Goal: Task Accomplishment & Management: Manage account settings

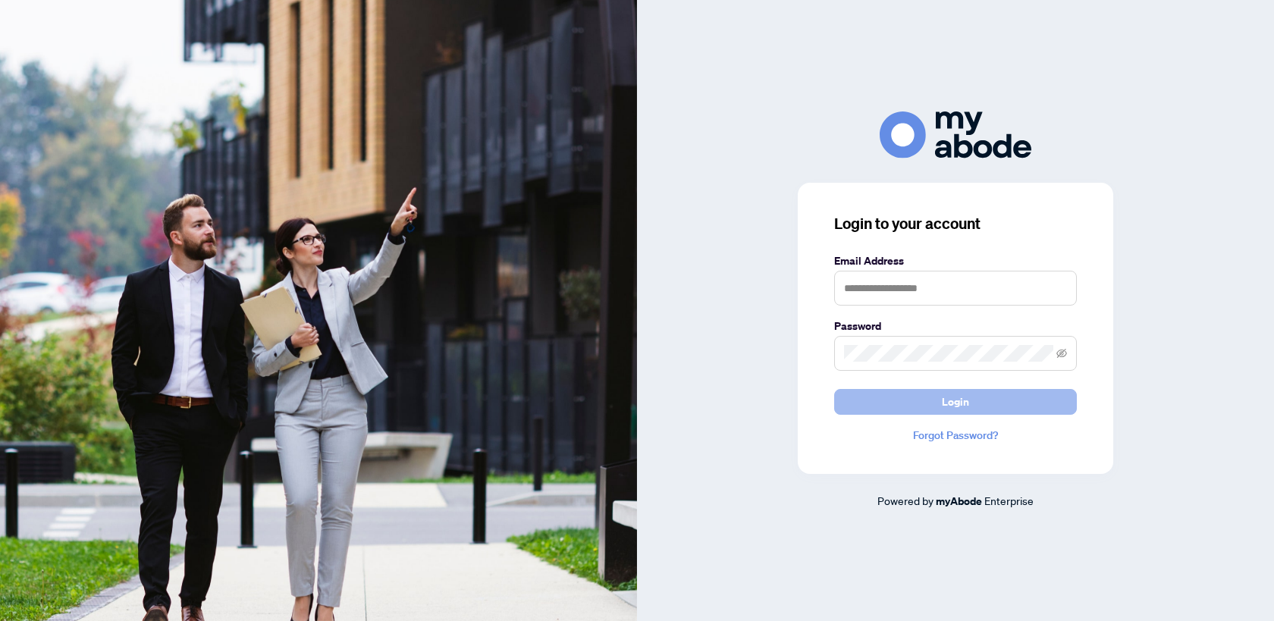
click at [941, 403] on button "Login" at bounding box center [955, 402] width 243 height 26
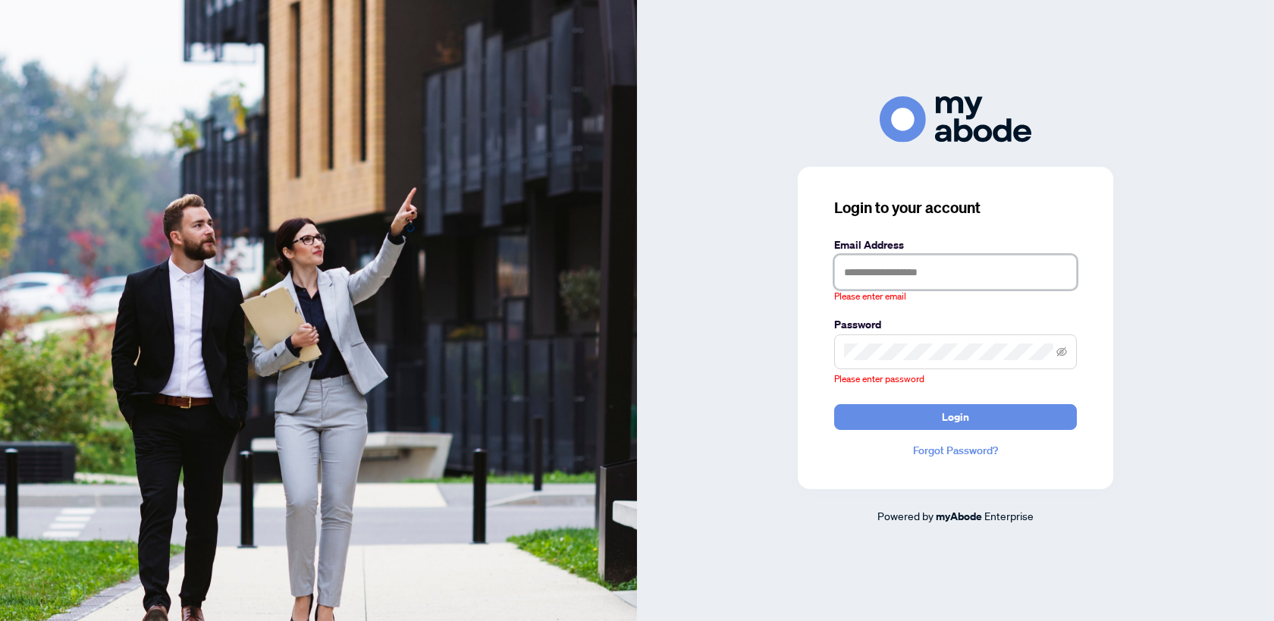
click at [897, 281] on input "text" at bounding box center [955, 272] width 243 height 35
type input "**********"
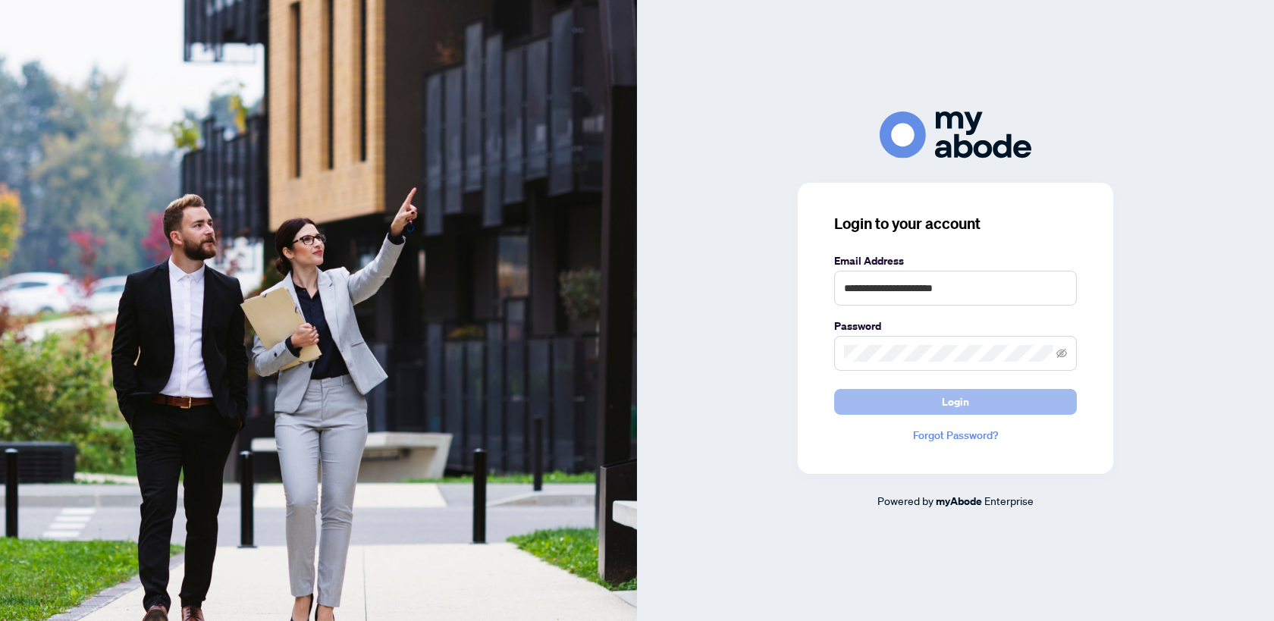
click at [925, 407] on button "Login" at bounding box center [955, 402] width 243 height 26
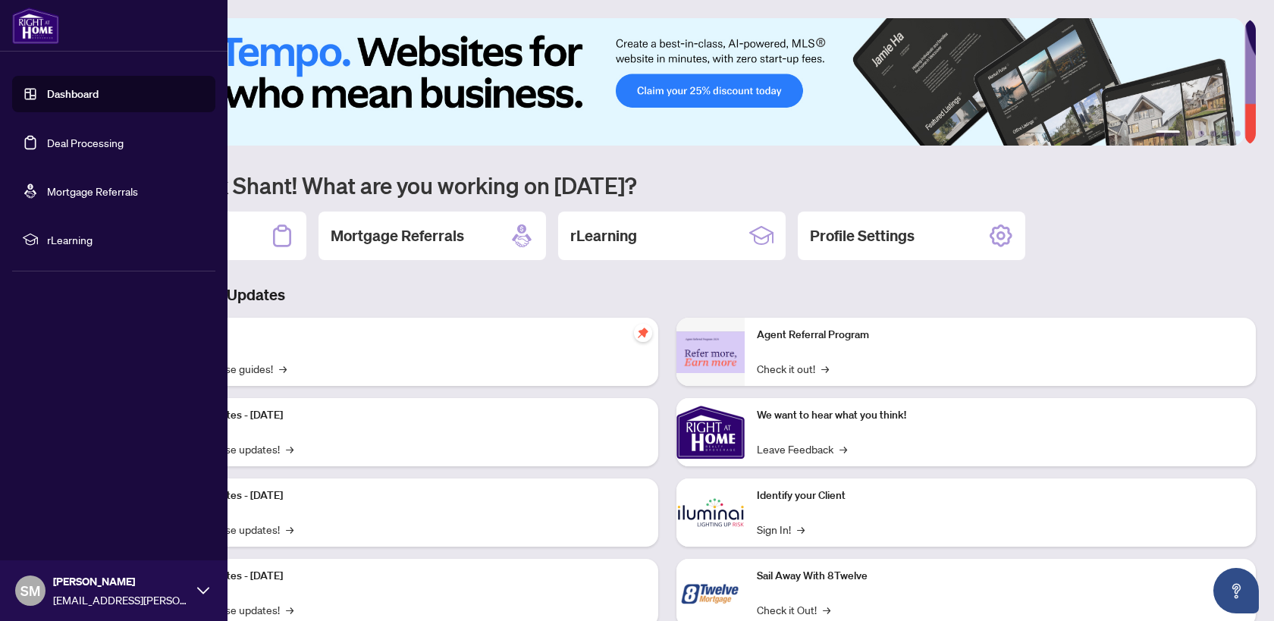
click at [69, 149] on link "Deal Processing" at bounding box center [85, 143] width 77 height 14
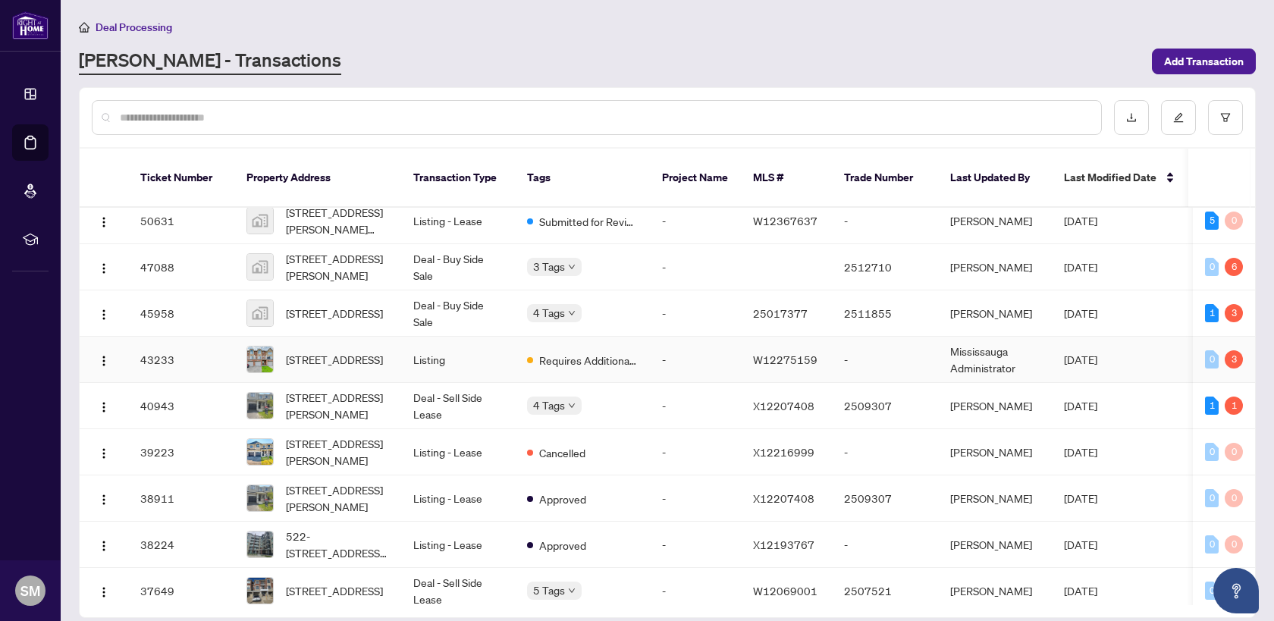
scroll to position [12, 0]
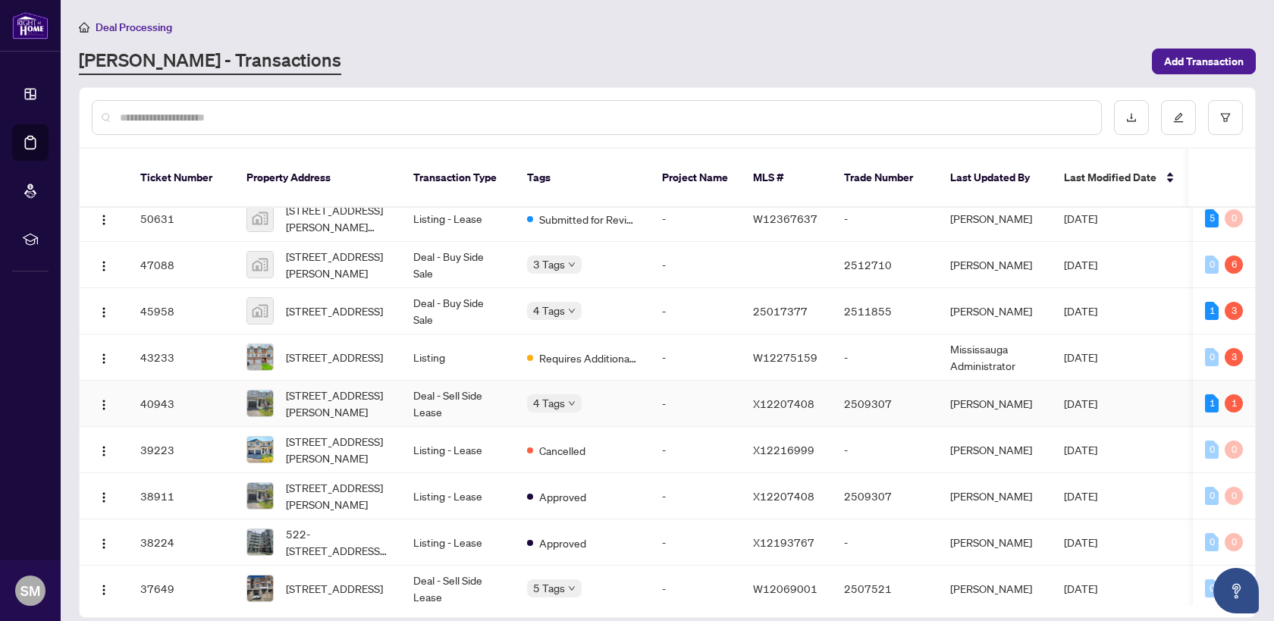
click at [460, 381] on td "Deal - Sell Side Lease" at bounding box center [458, 404] width 114 height 46
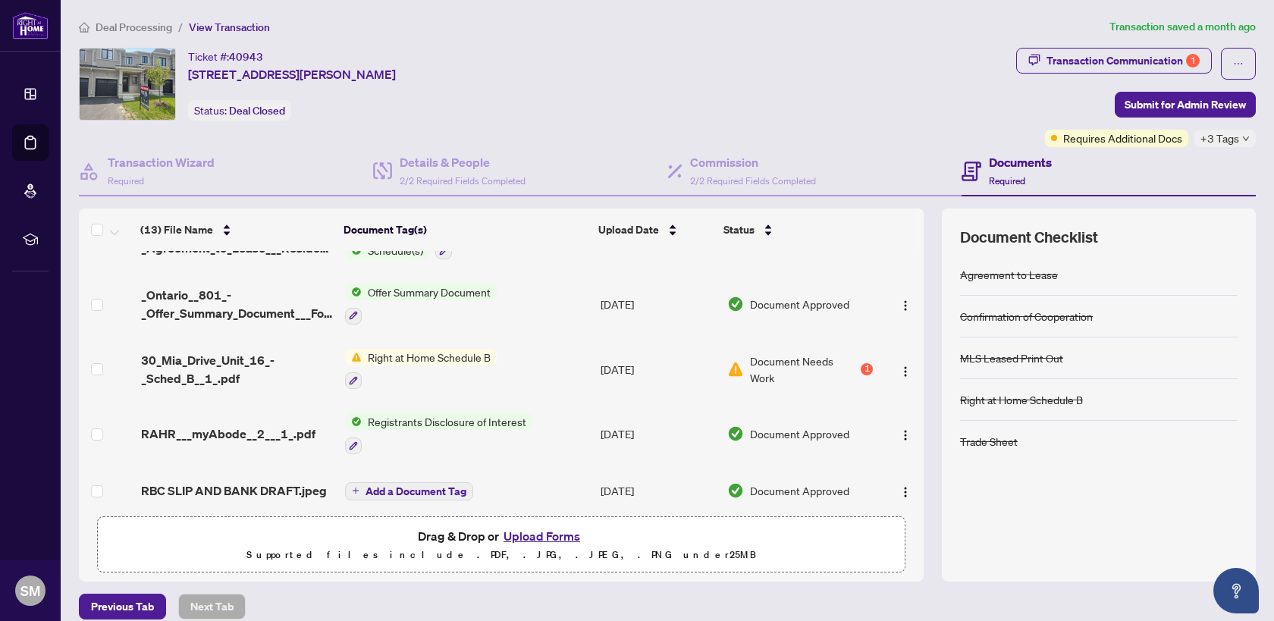
scroll to position [533, 0]
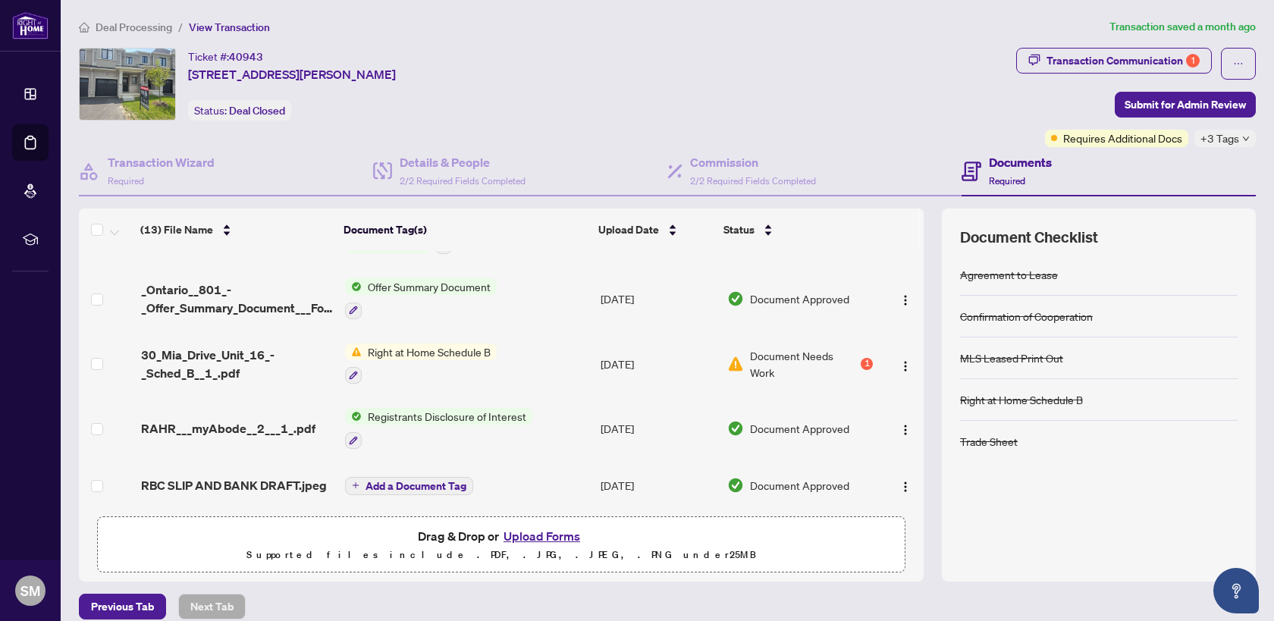
click at [473, 408] on span "Registrants Disclosure of Interest" at bounding box center [447, 416] width 171 height 17
click at [463, 492] on span "Registrants Disclosure of Interest" at bounding box center [442, 484] width 171 height 17
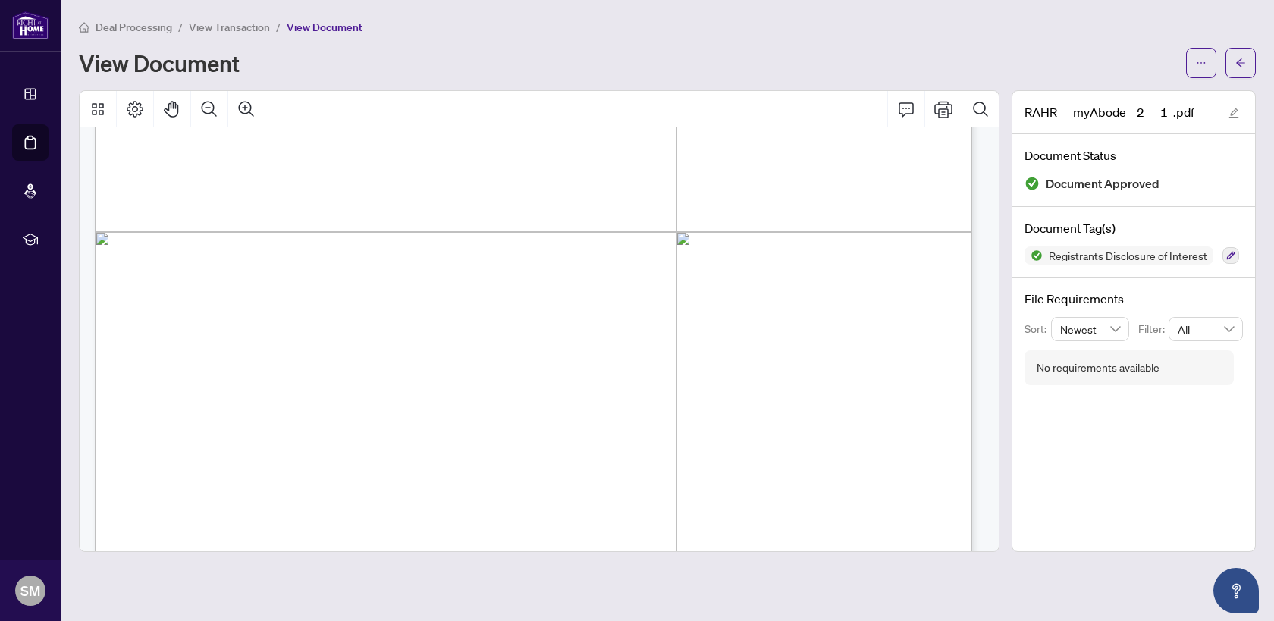
scroll to position [694, 0]
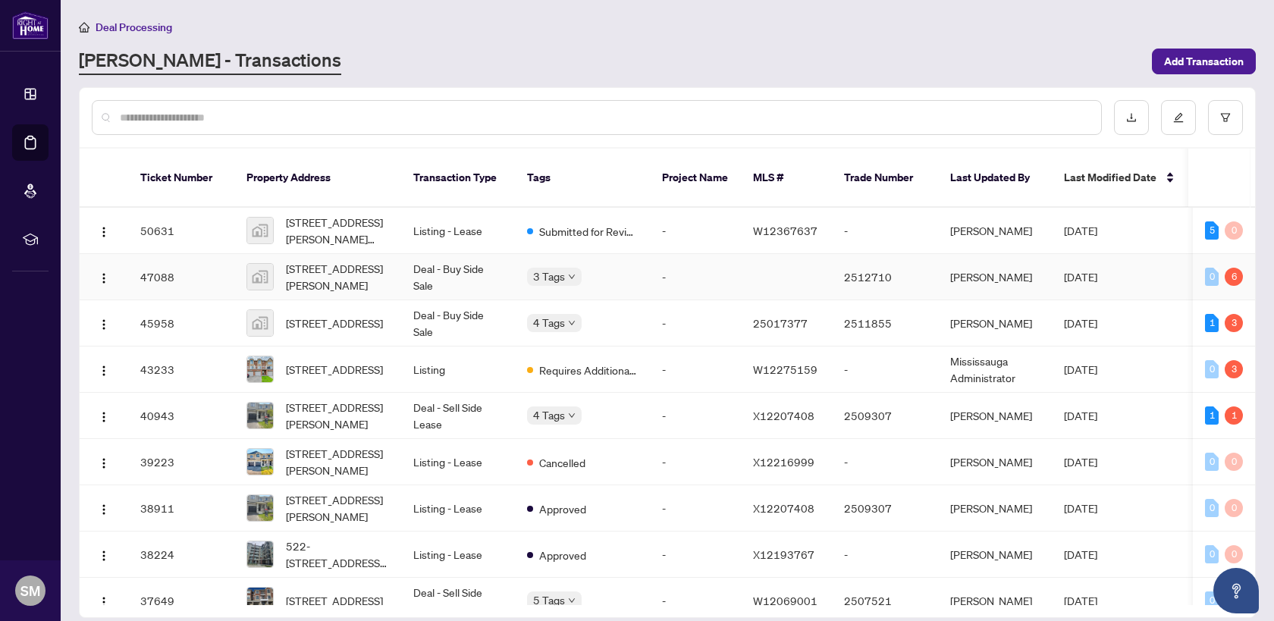
click at [413, 259] on td "Deal - Buy Side Sale" at bounding box center [458, 277] width 114 height 46
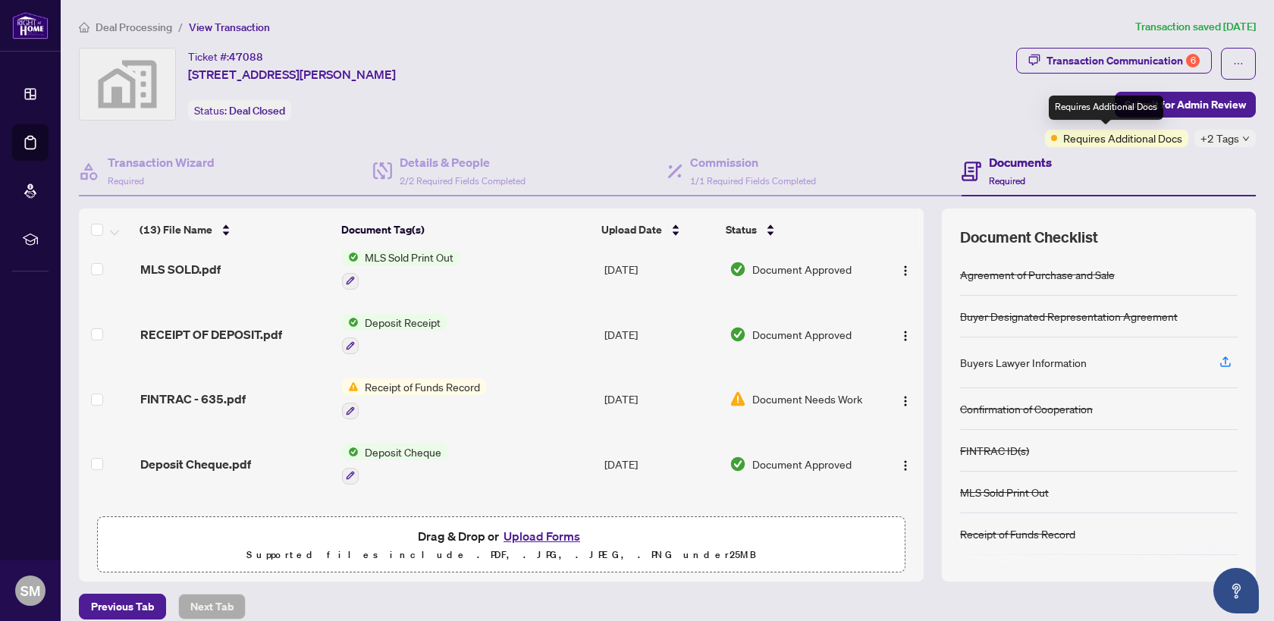
click at [1125, 138] on span "Requires Additional Docs" at bounding box center [1122, 138] width 119 height 17
click at [1099, 38] on div "Deal Processing / View Transaction Transaction saved 5 days ago Ticket #: 47088…" at bounding box center [667, 319] width 1189 height 602
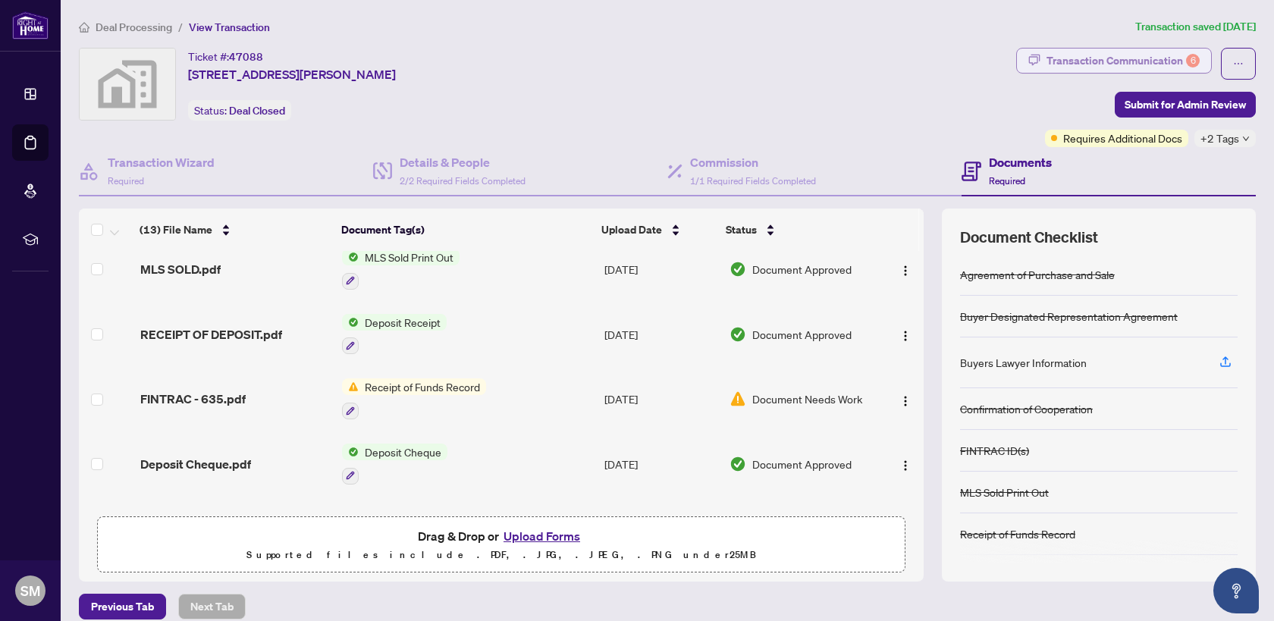
click at [1098, 49] on div "Transaction Communication 6" at bounding box center [1123, 61] width 153 height 24
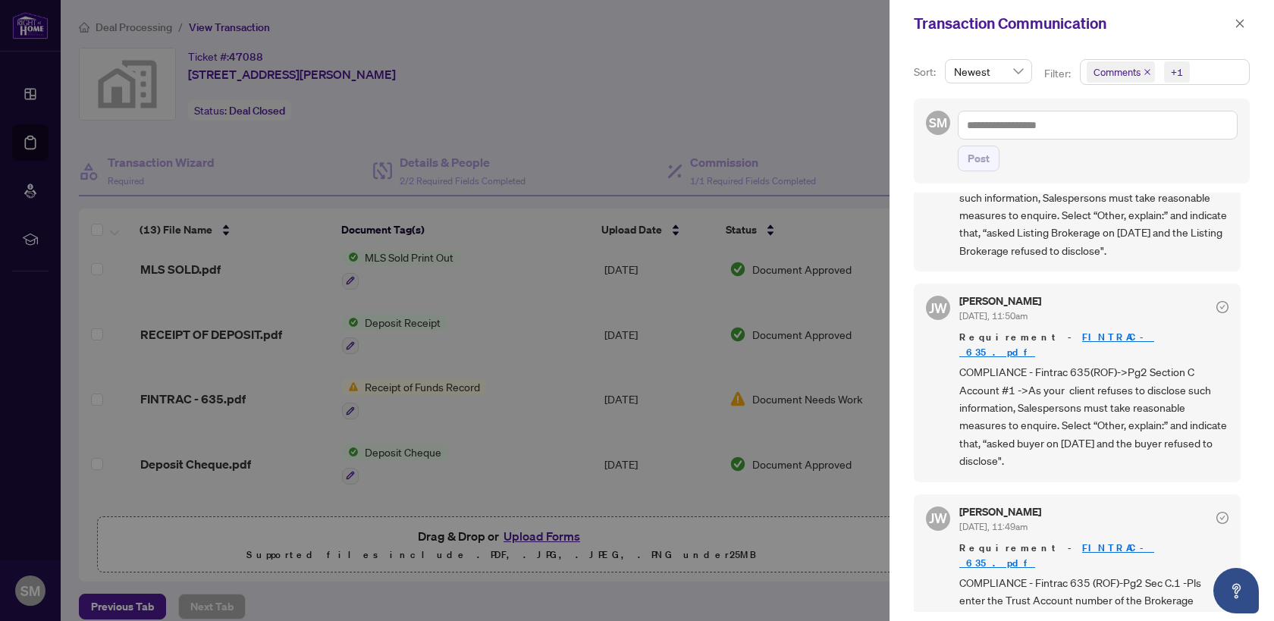
scroll to position [608, 0]
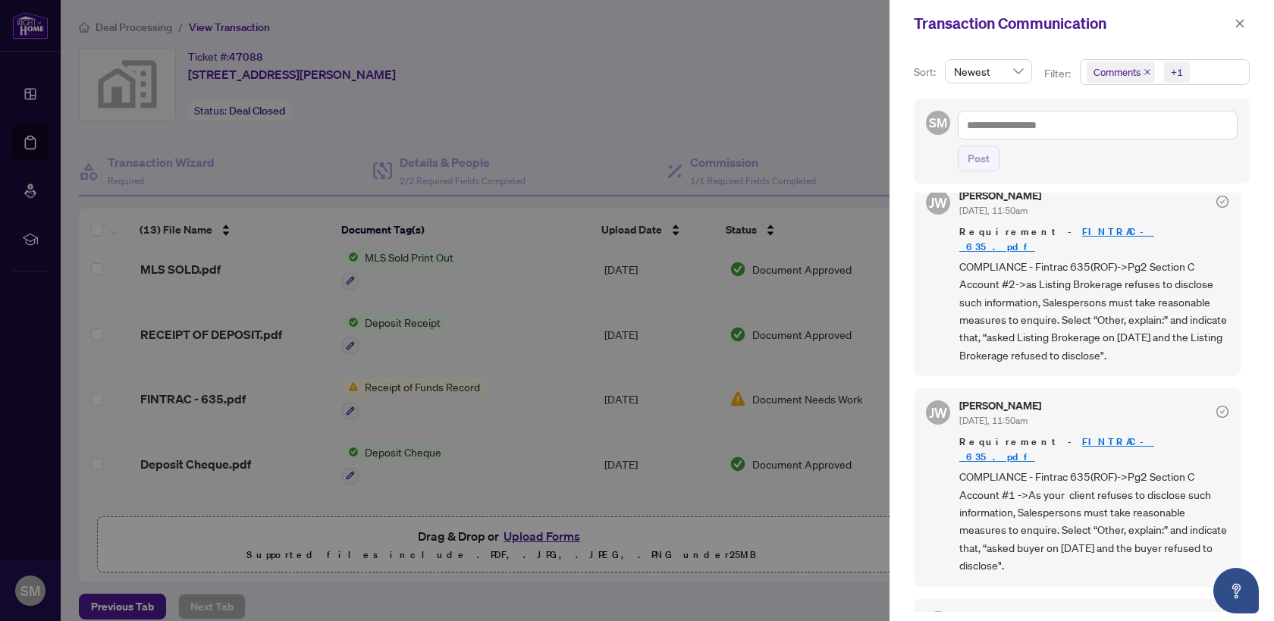
click at [605, 71] on div at bounding box center [637, 310] width 1274 height 621
click at [1235, 27] on icon "close" at bounding box center [1240, 23] width 11 height 11
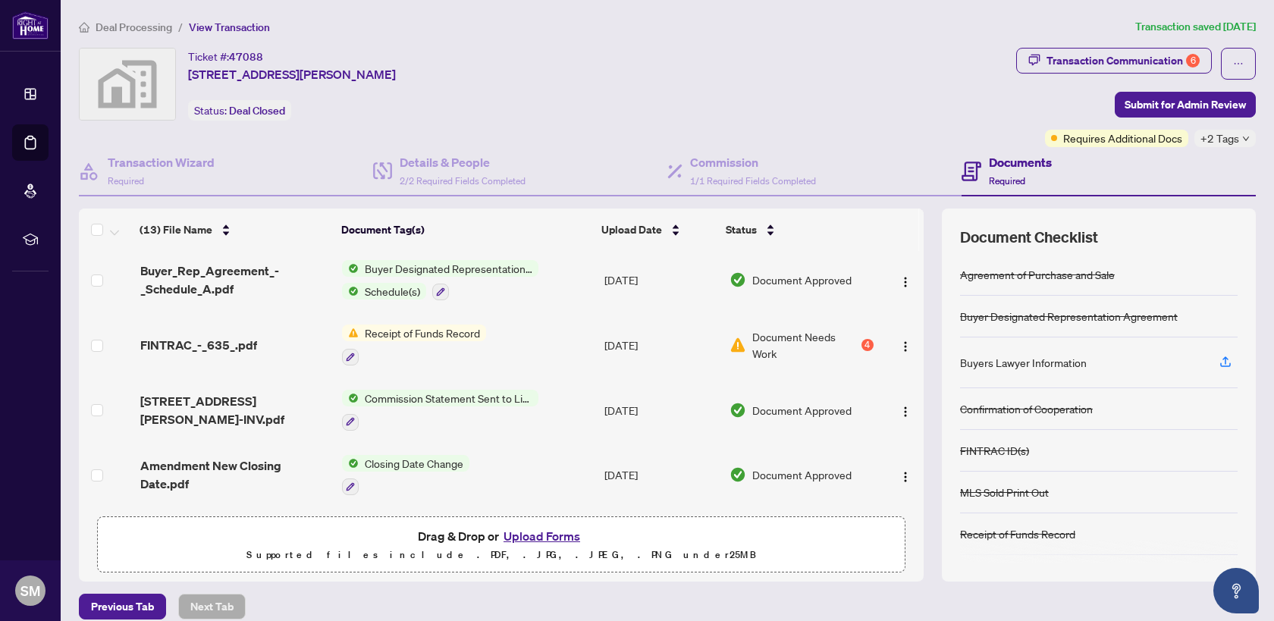
scroll to position [0, 0]
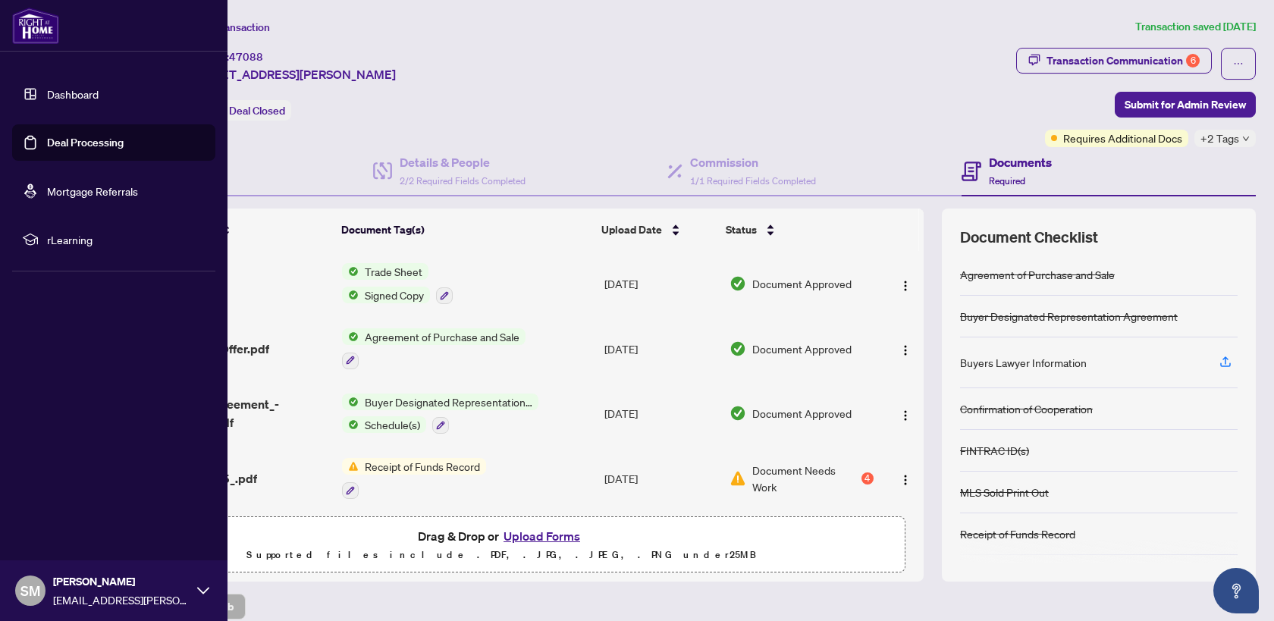
click at [47, 136] on link "Deal Processing" at bounding box center [85, 143] width 77 height 14
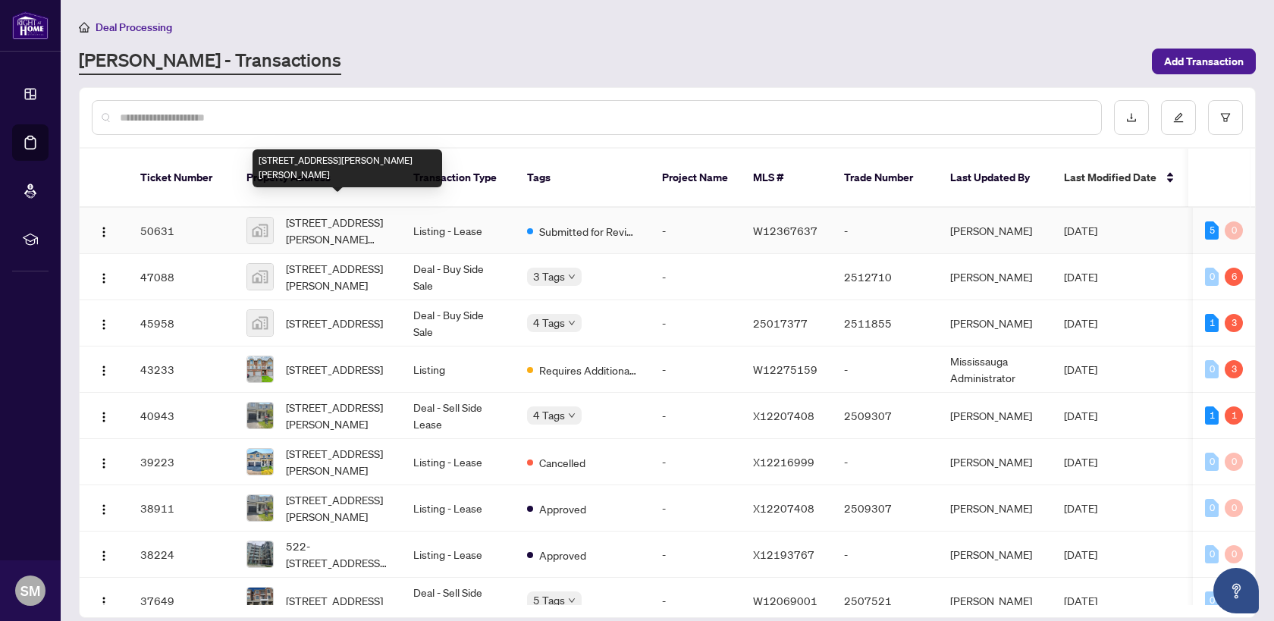
click at [382, 214] on span "[STREET_ADDRESS][PERSON_NAME][PERSON_NAME]" at bounding box center [337, 230] width 103 height 33
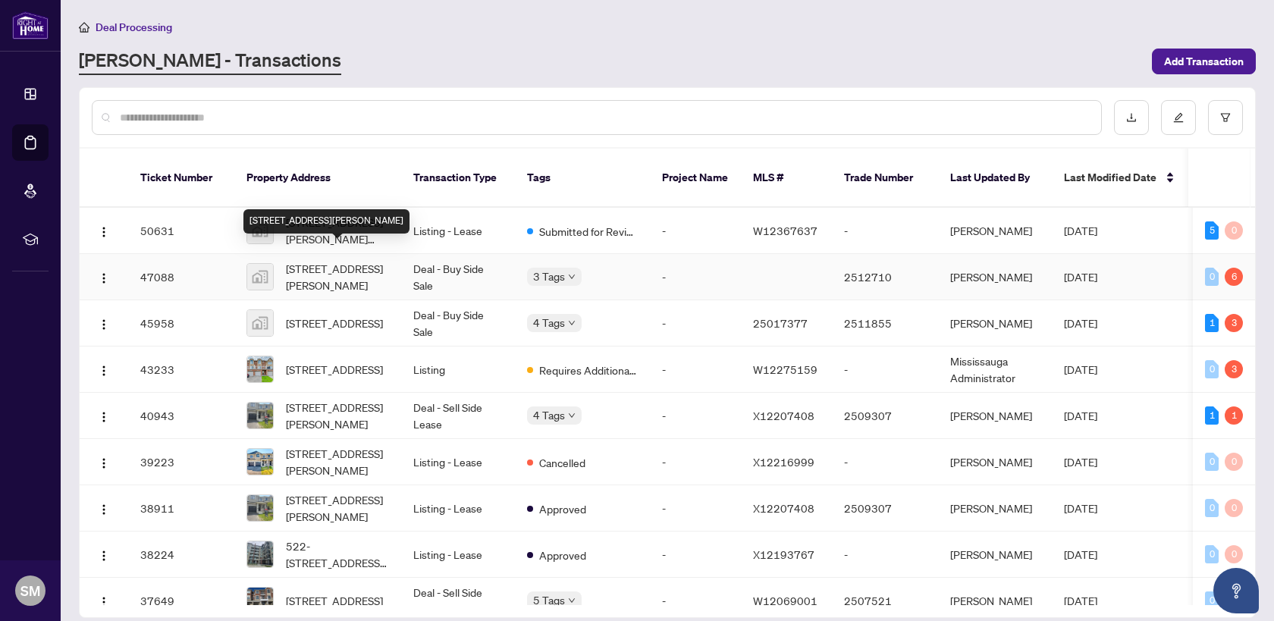
click at [371, 260] on span "[STREET_ADDRESS][PERSON_NAME]" at bounding box center [337, 276] width 103 height 33
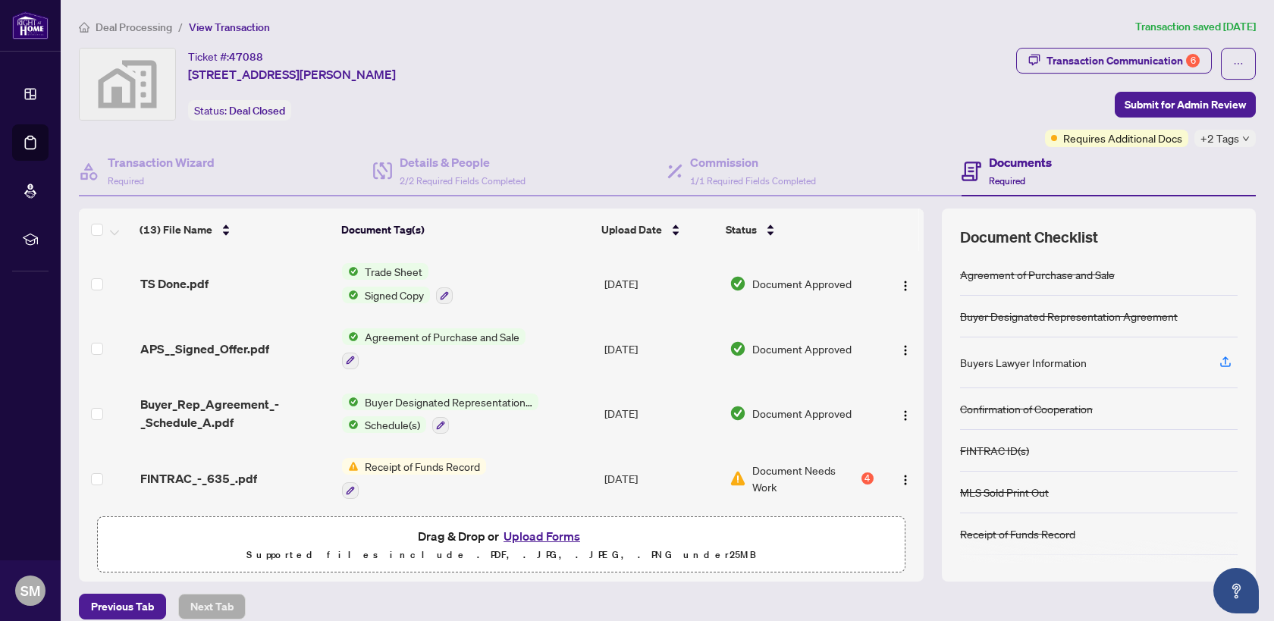
click at [402, 339] on span "Agreement of Purchase and Sale" at bounding box center [442, 336] width 167 height 17
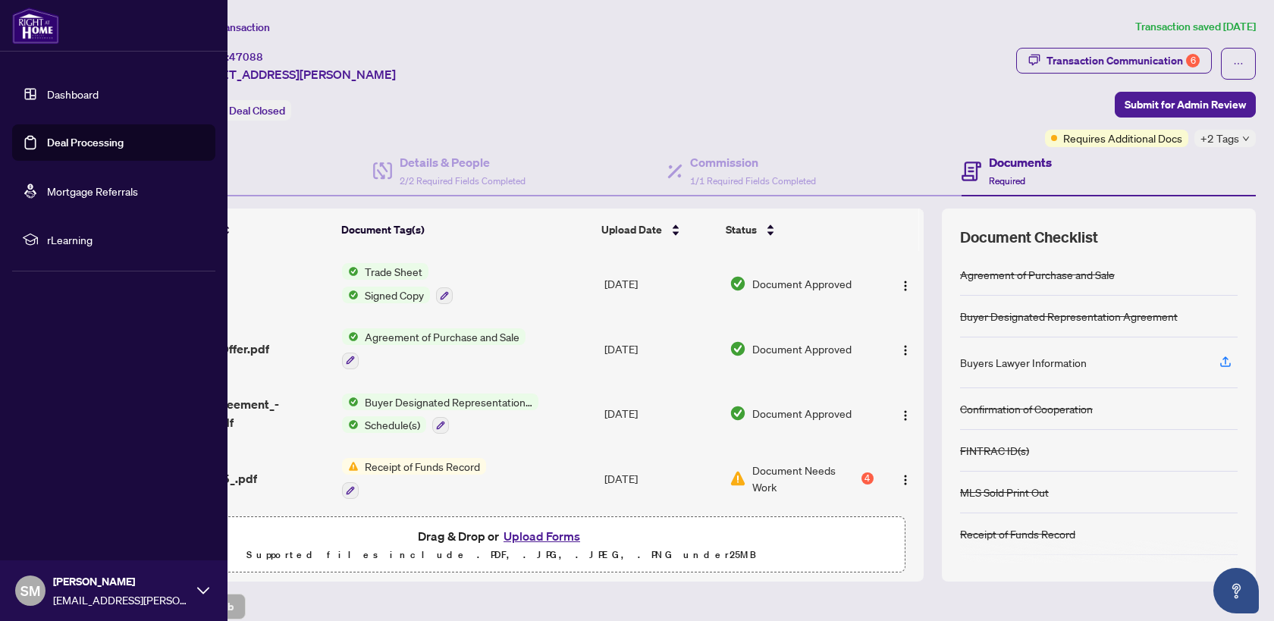
click at [101, 368] on div "Dashboard Deal Processing Mortgage Referrals rLearning SM Shant Marcus shant.am…" at bounding box center [114, 310] width 228 height 621
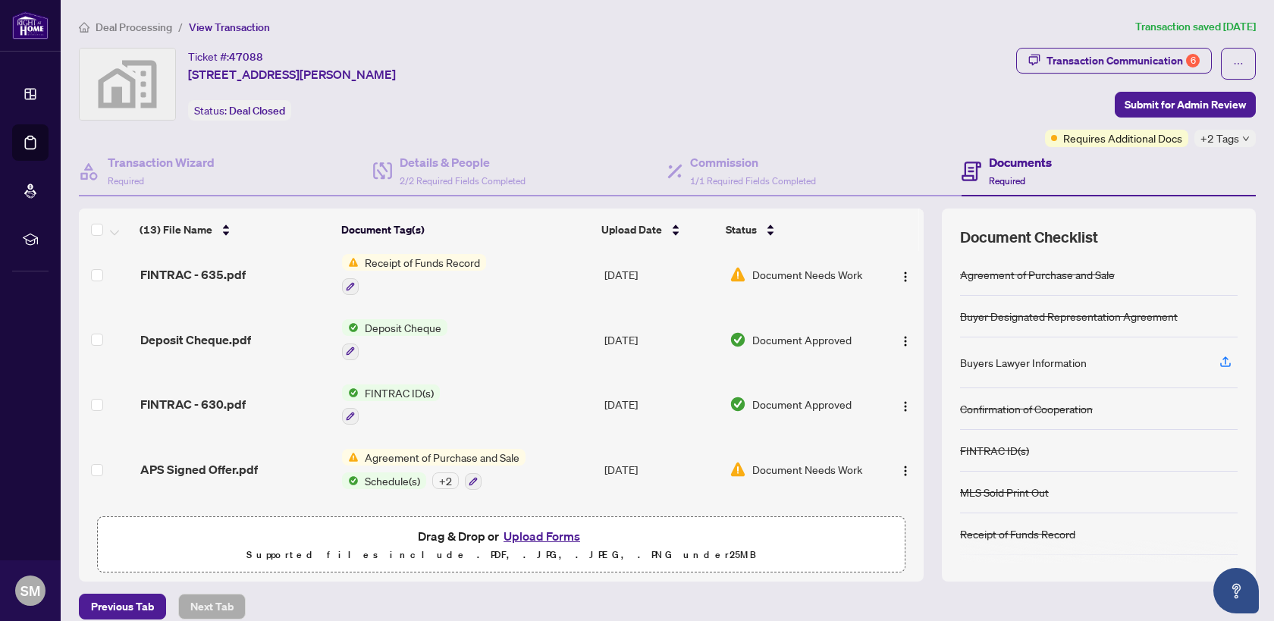
scroll to position [583, 0]
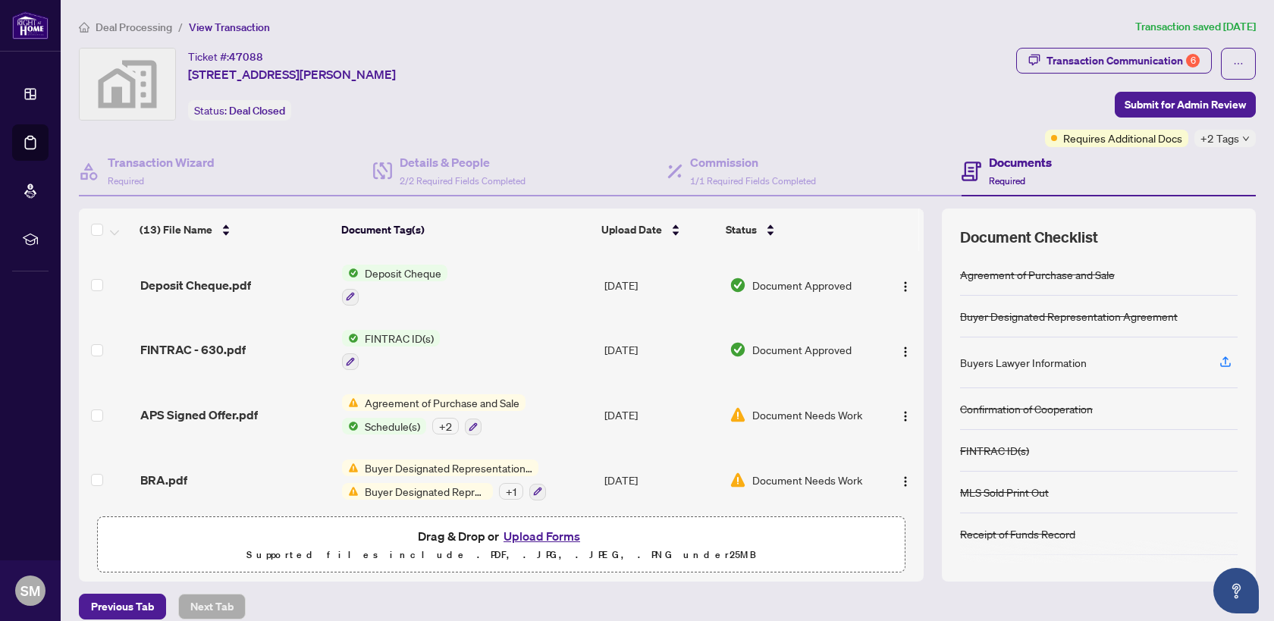
click at [442, 394] on span "Agreement of Purchase and Sale" at bounding box center [442, 402] width 167 height 17
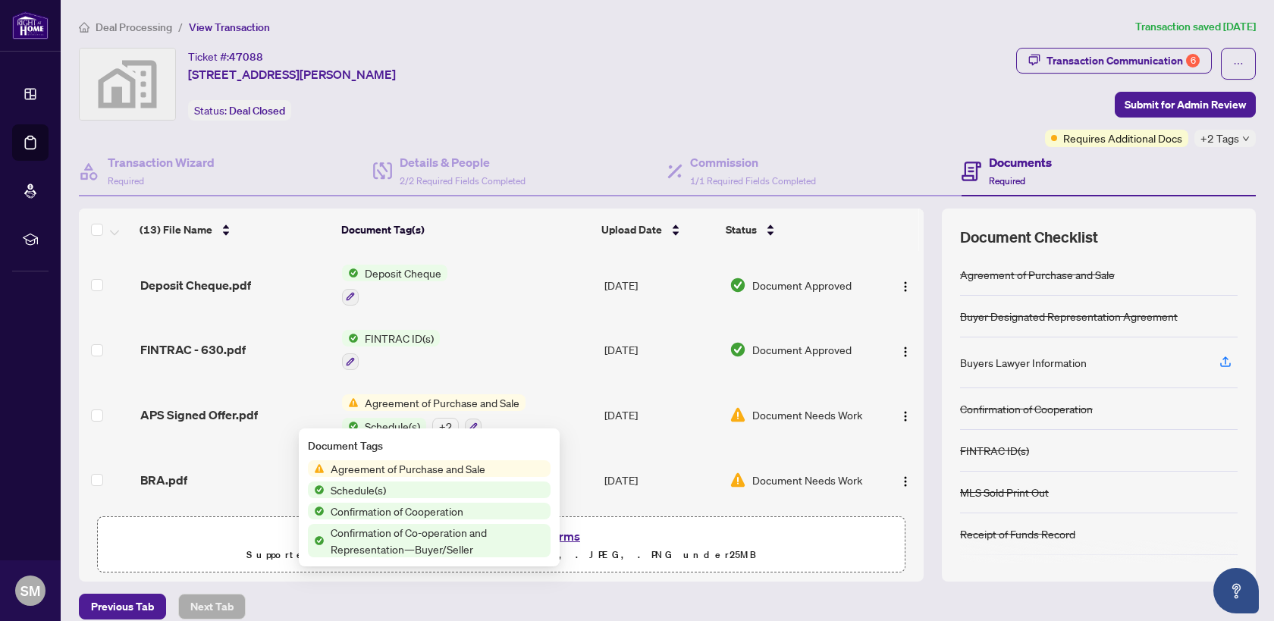
click at [422, 467] on span "Agreement of Purchase and Sale" at bounding box center [408, 468] width 167 height 17
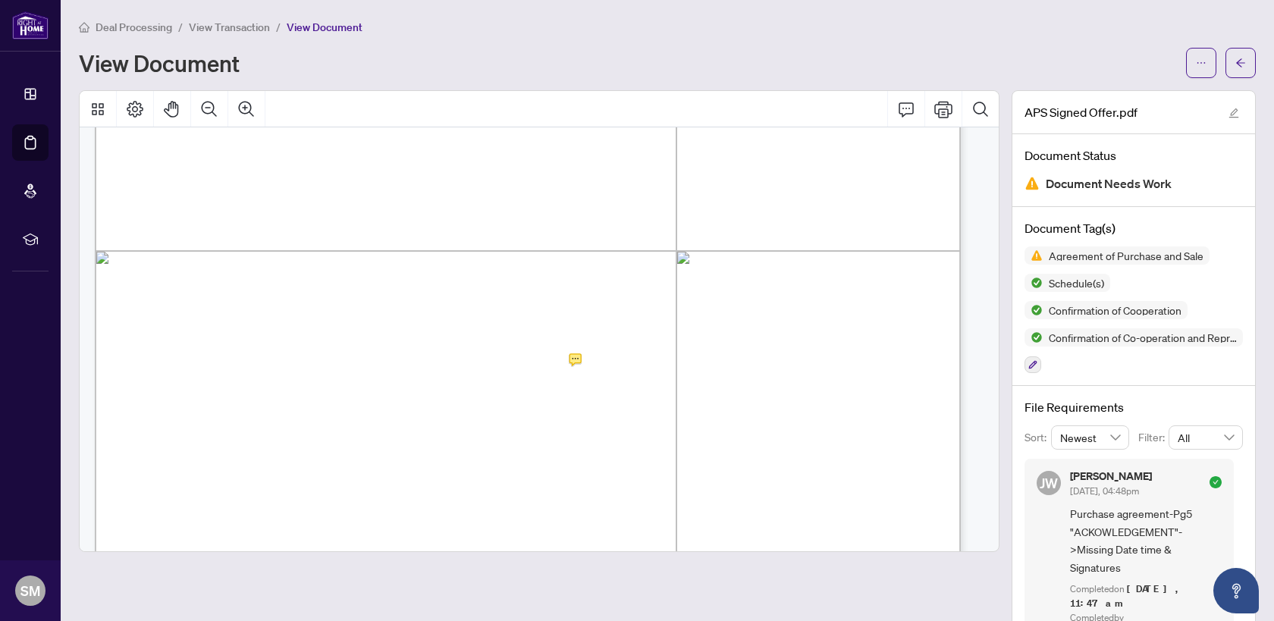
scroll to position [7294, 0]
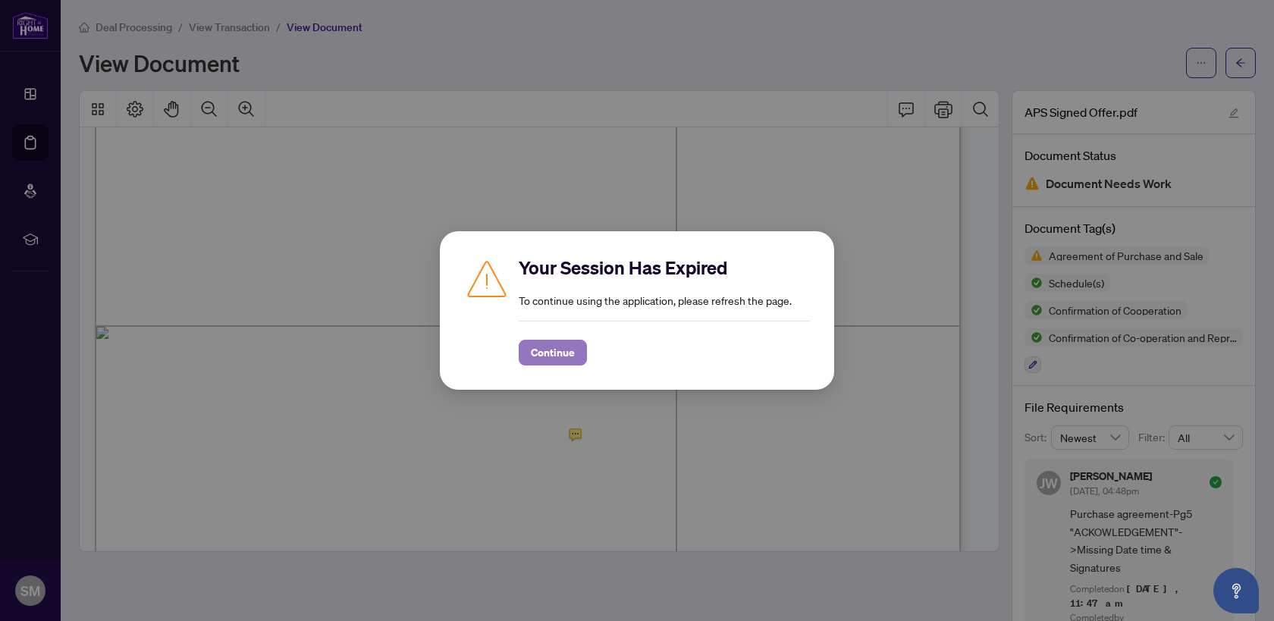
click at [546, 351] on span "Continue" at bounding box center [553, 353] width 44 height 24
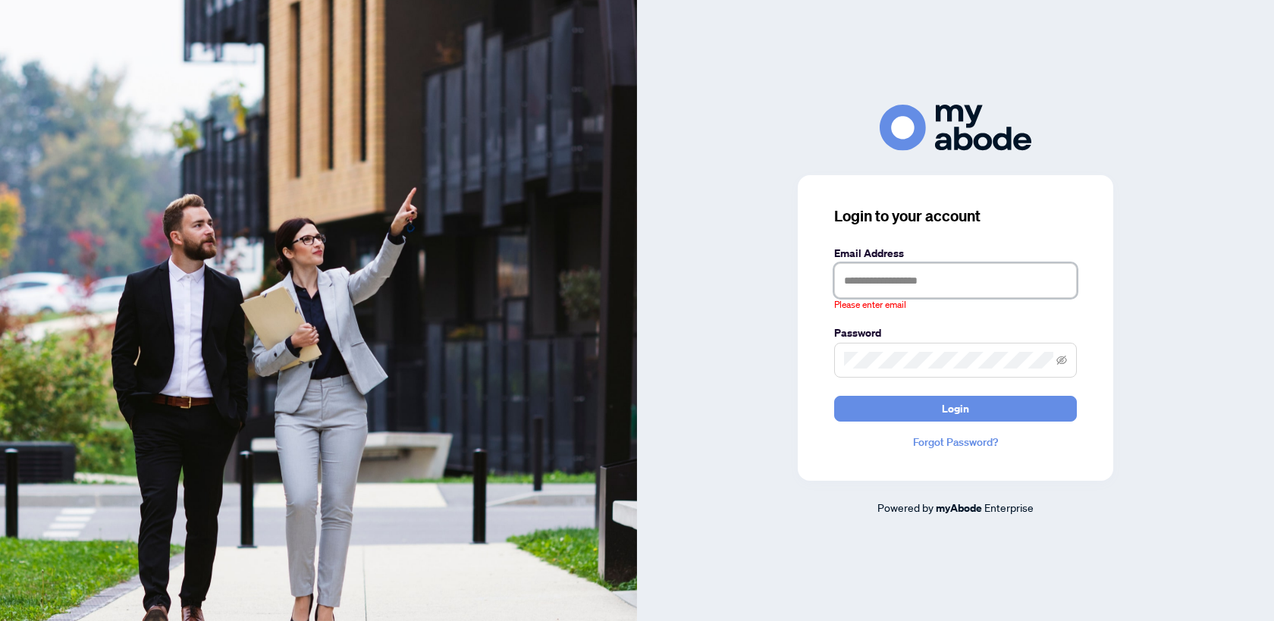
type input "**********"
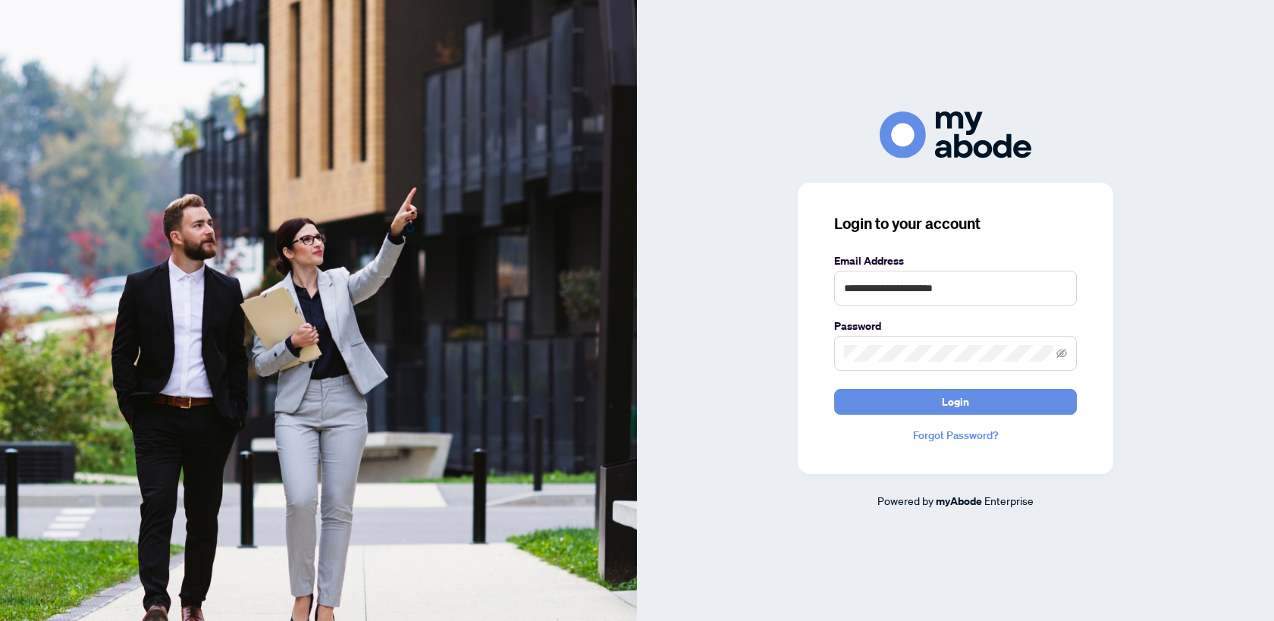
click at [941, 418] on div "**********" at bounding box center [956, 328] width 316 height 291
click at [939, 404] on button "Login" at bounding box center [955, 402] width 243 height 26
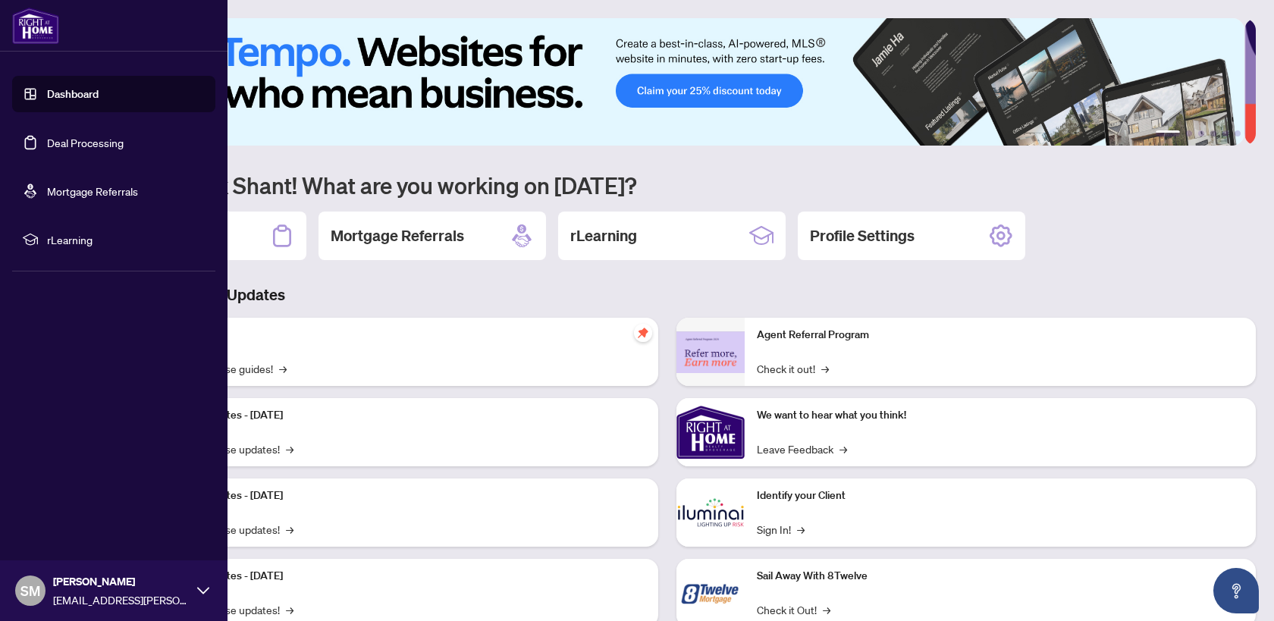
click at [75, 149] on link "Deal Processing" at bounding box center [85, 143] width 77 height 14
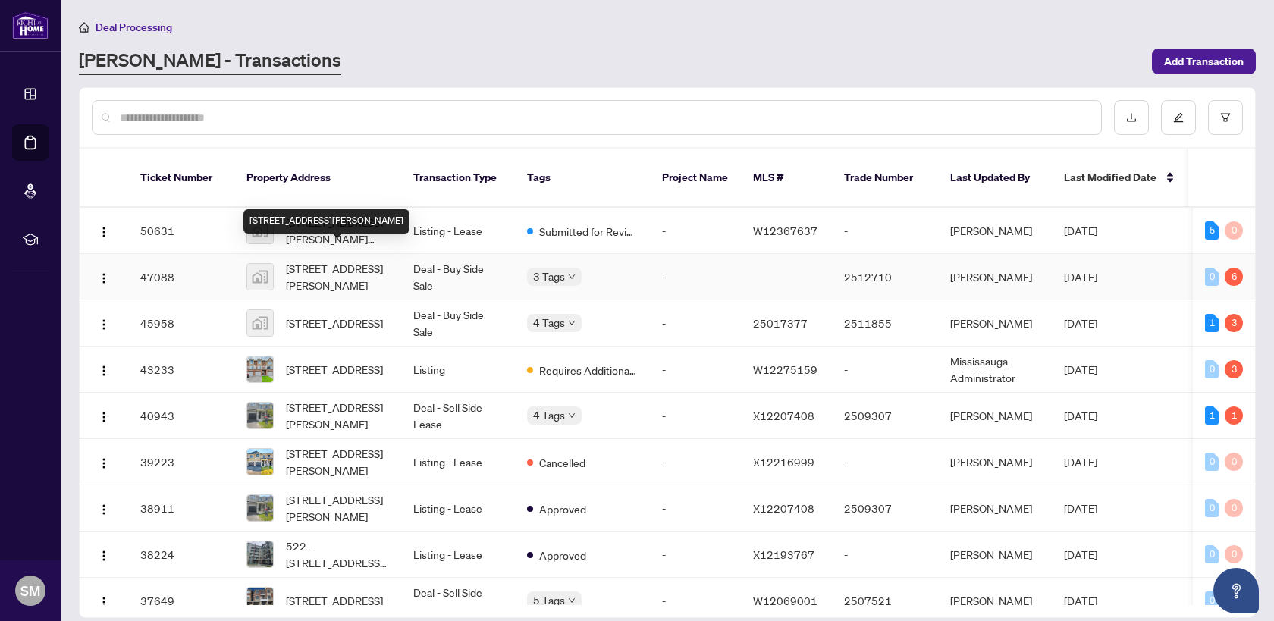
click at [331, 265] on span "2773 Allyson Avenue, Windsor, ON, Canada" at bounding box center [337, 276] width 103 height 33
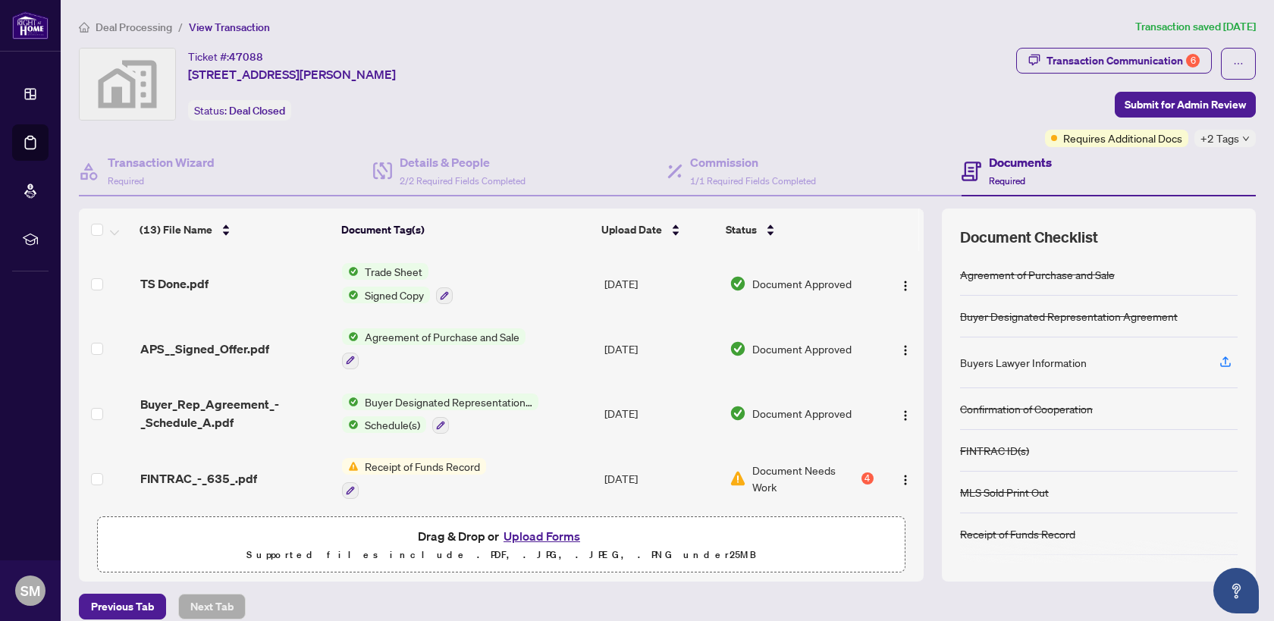
click at [430, 340] on span "Agreement of Purchase and Sale" at bounding box center [442, 336] width 167 height 17
click at [479, 407] on span "Agreement of Purchase and Sale" at bounding box center [437, 409] width 167 height 17
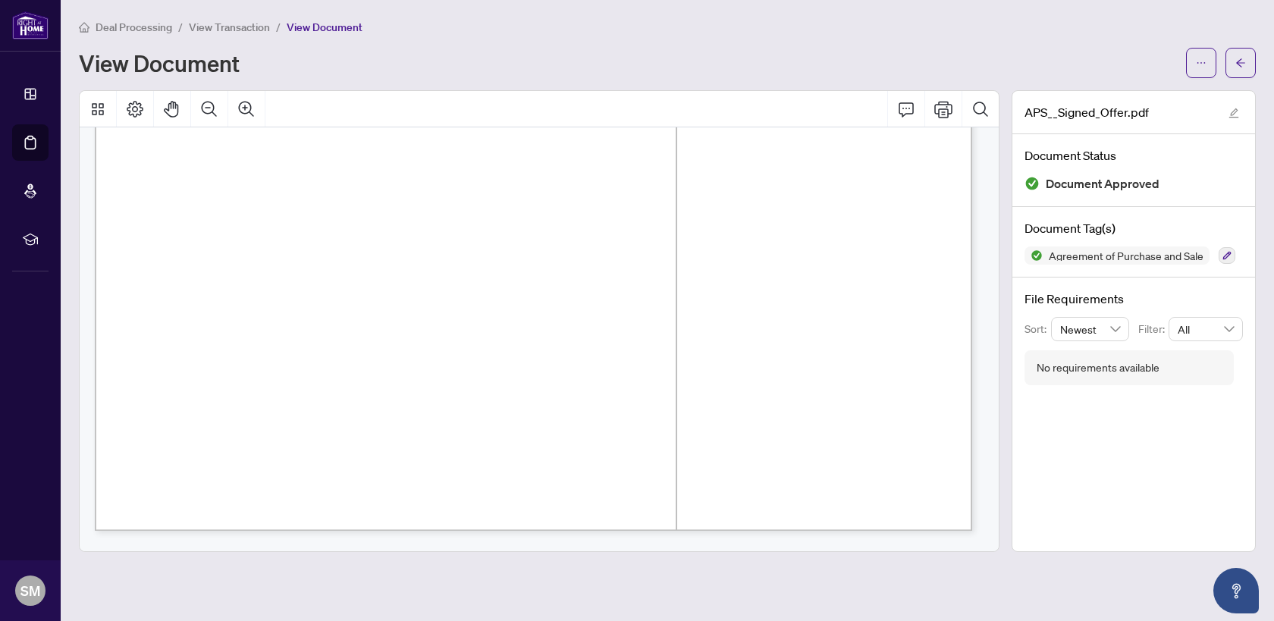
scroll to position [7680, 0]
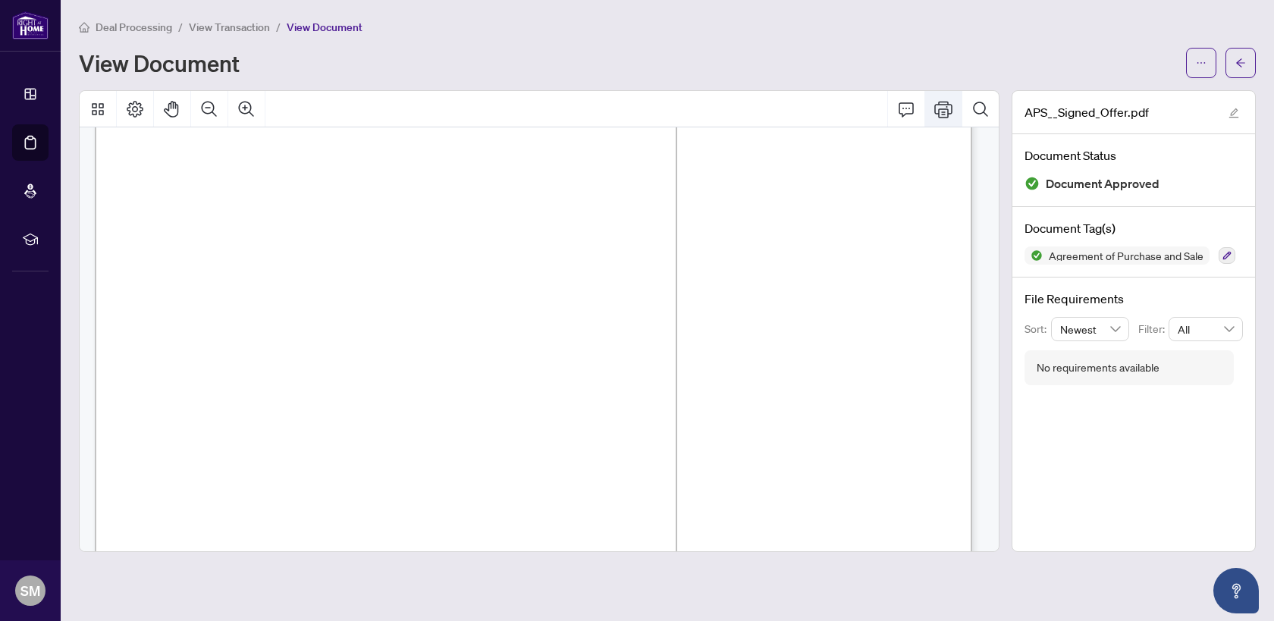
click at [938, 100] on icon "Print" at bounding box center [944, 109] width 18 height 18
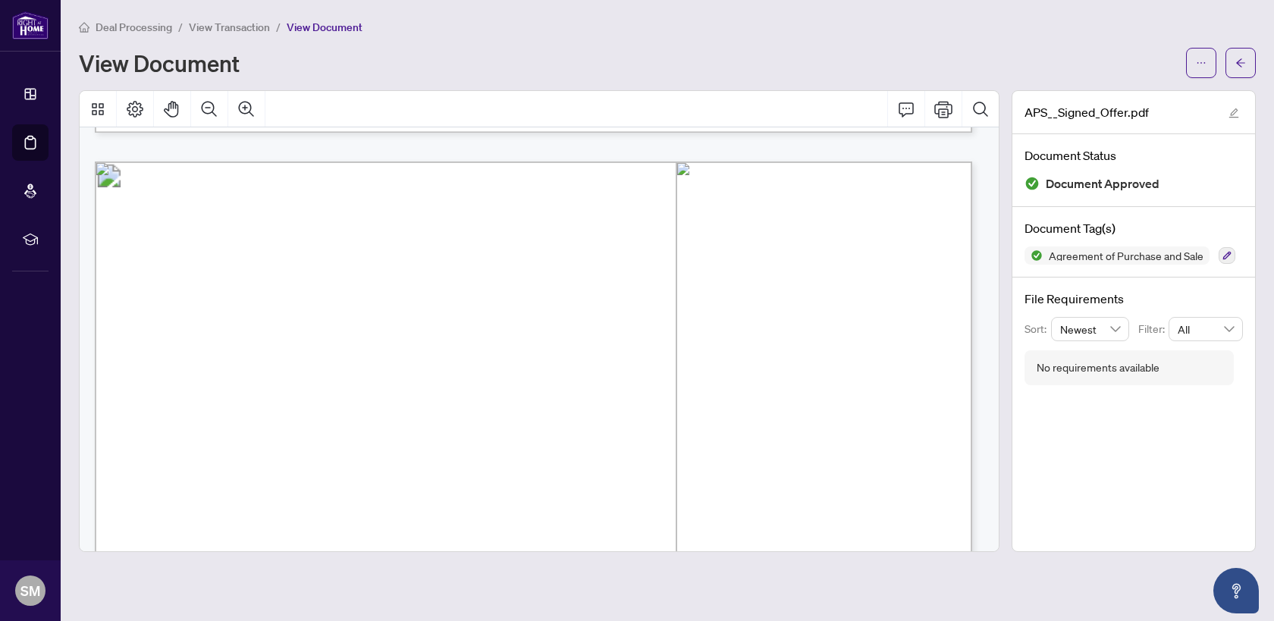
scroll to position [7999, 0]
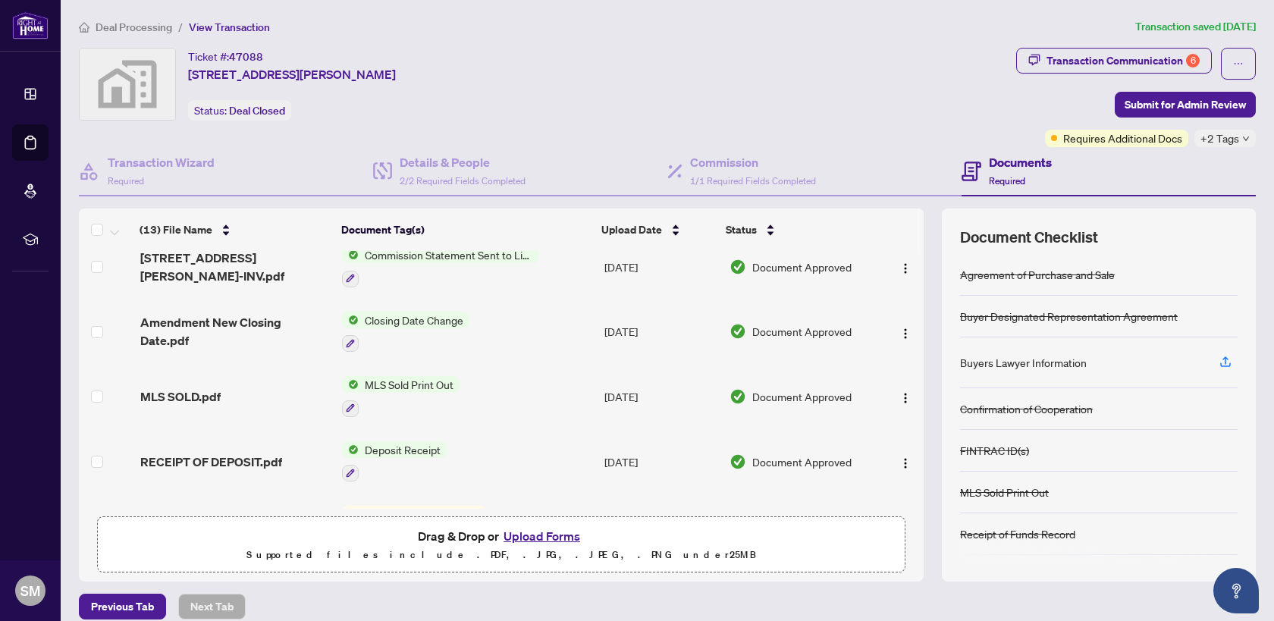
scroll to position [309, 0]
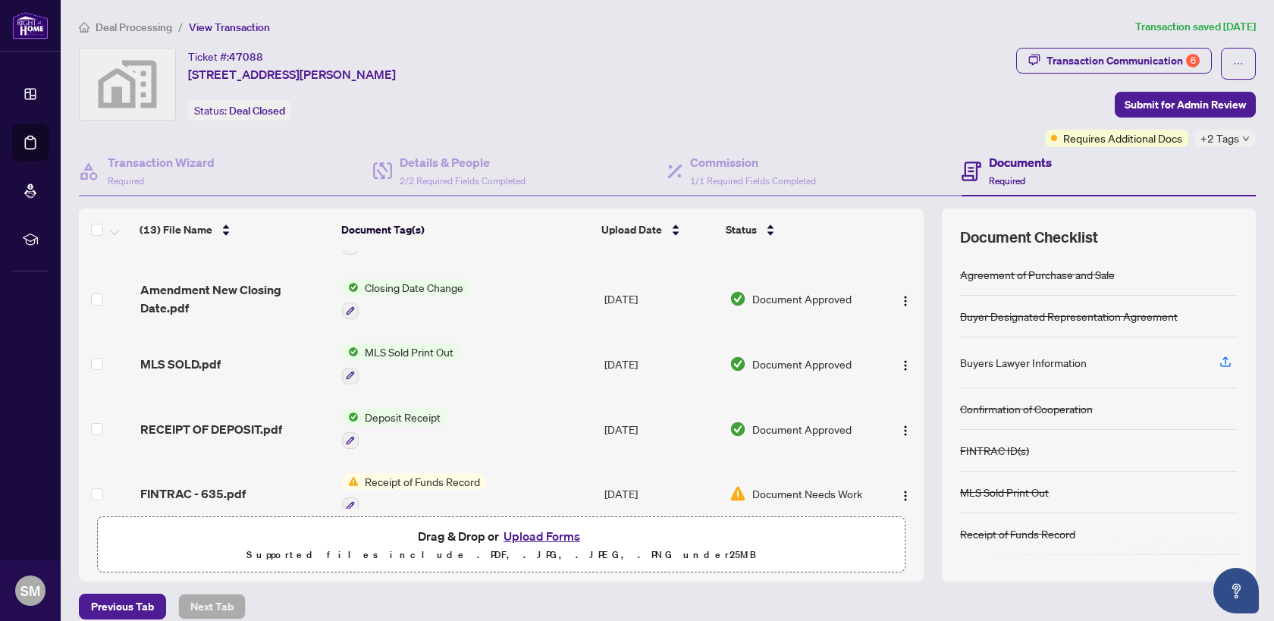
click at [418, 409] on span "Deposit Receipt" at bounding box center [403, 417] width 88 height 17
click at [509, 409] on td "Deposit Receipt" at bounding box center [467, 429] width 262 height 65
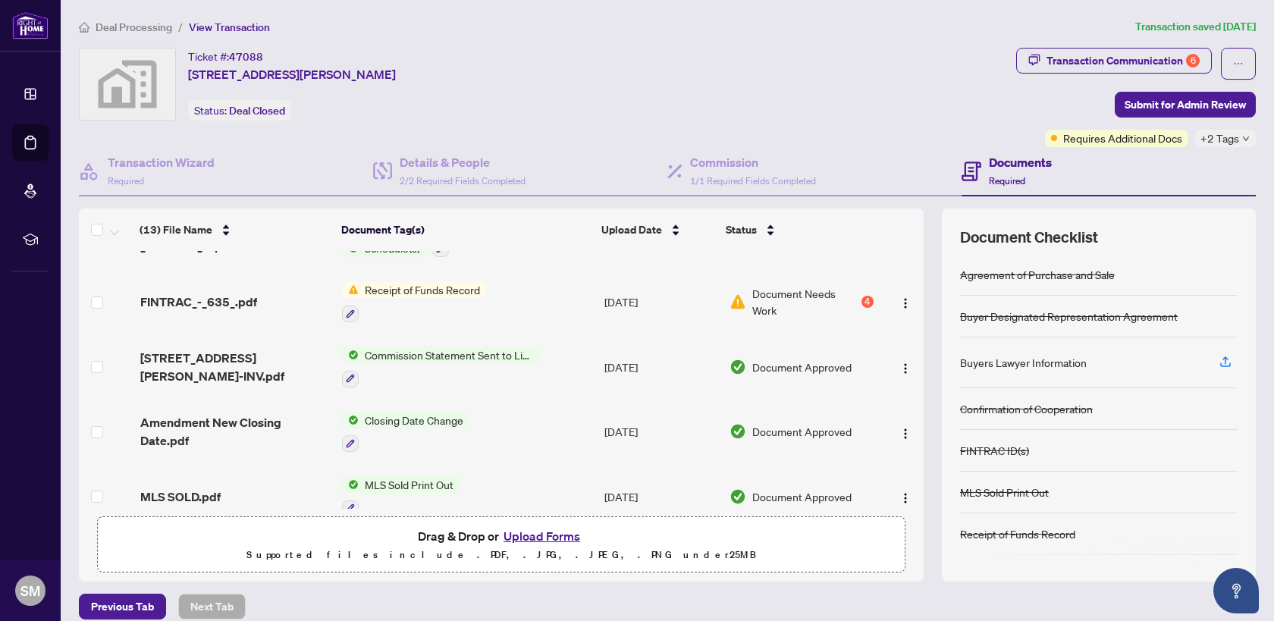
scroll to position [176, 0]
click at [456, 289] on span "Receipt of Funds Record" at bounding box center [422, 290] width 127 height 17
click at [423, 359] on span "Receipt of Funds Record" at bounding box center [406, 361] width 127 height 17
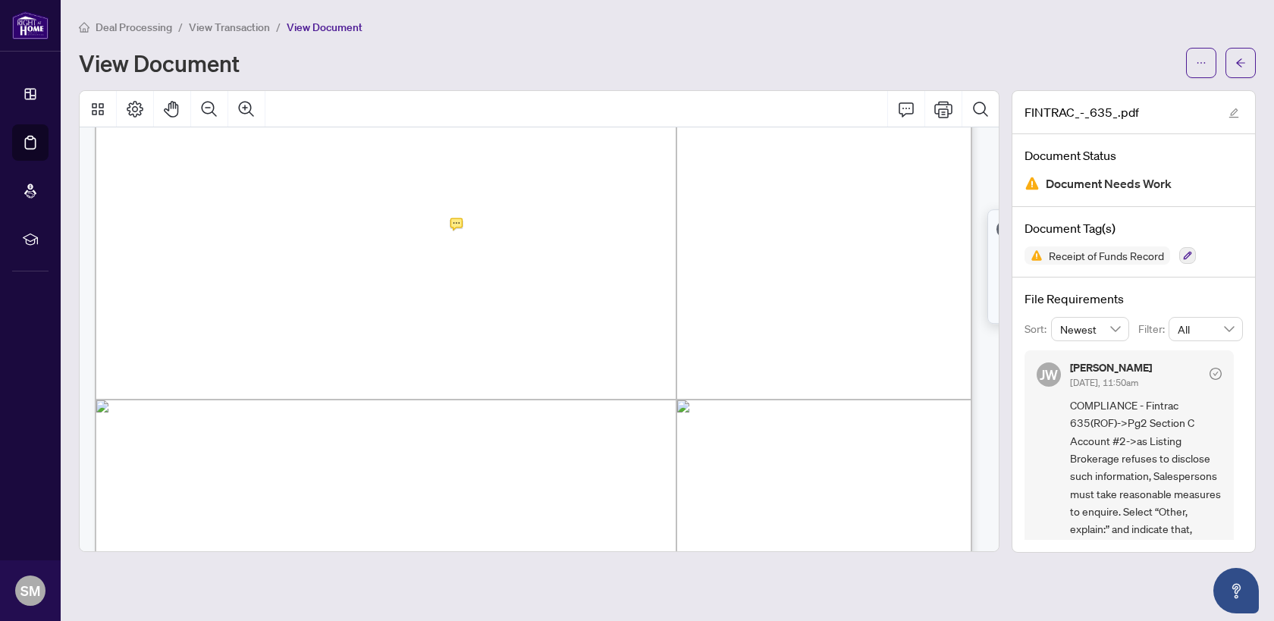
scroll to position [601, 0]
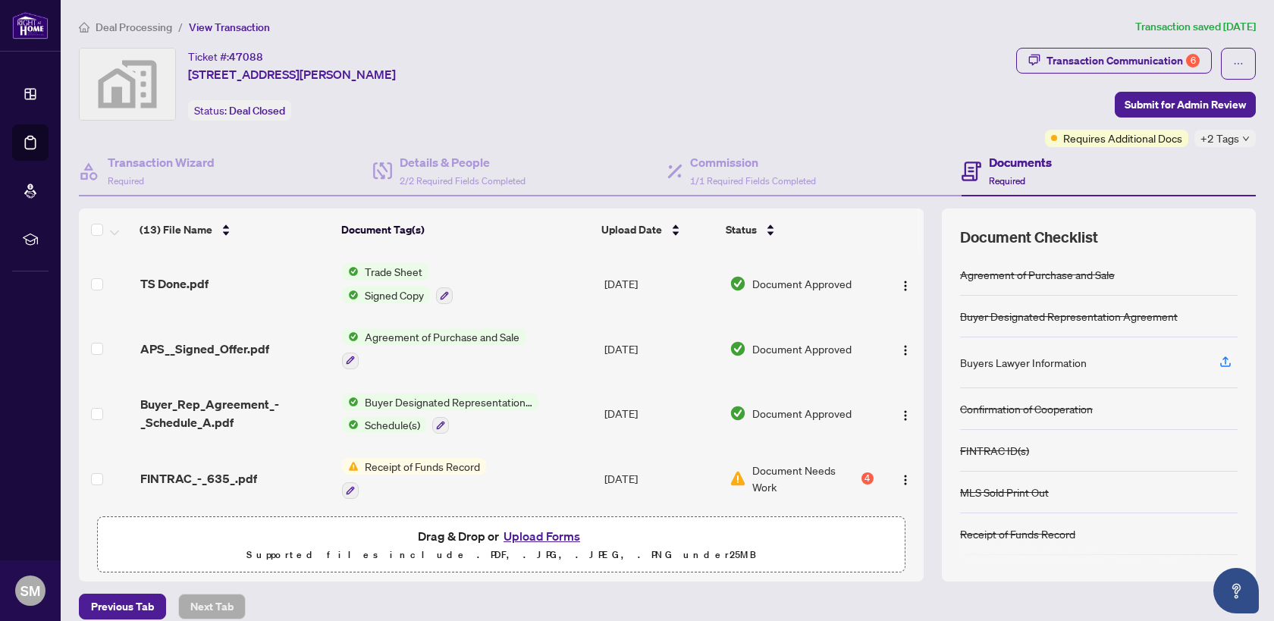
click at [441, 337] on span "Agreement of Purchase and Sale" at bounding box center [442, 336] width 167 height 17
click at [388, 299] on span "Signed Copy" at bounding box center [394, 295] width 71 height 17
click at [393, 366] on span "Signed Copy" at bounding box center [362, 366] width 71 height 17
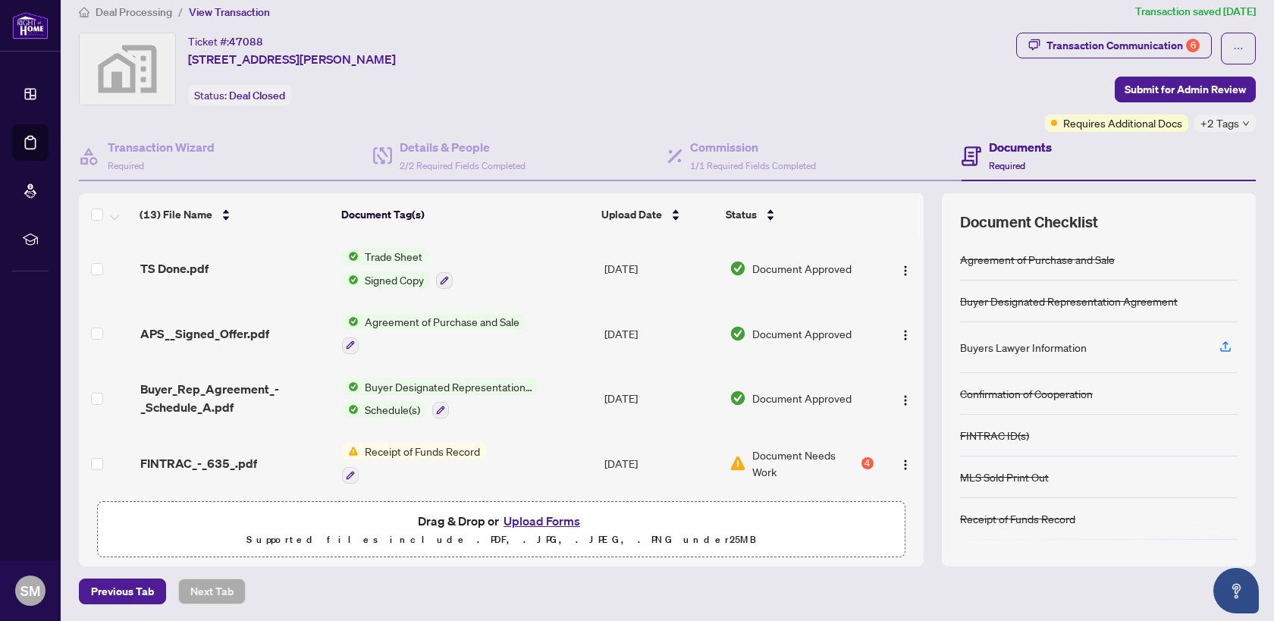
scroll to position [473, 0]
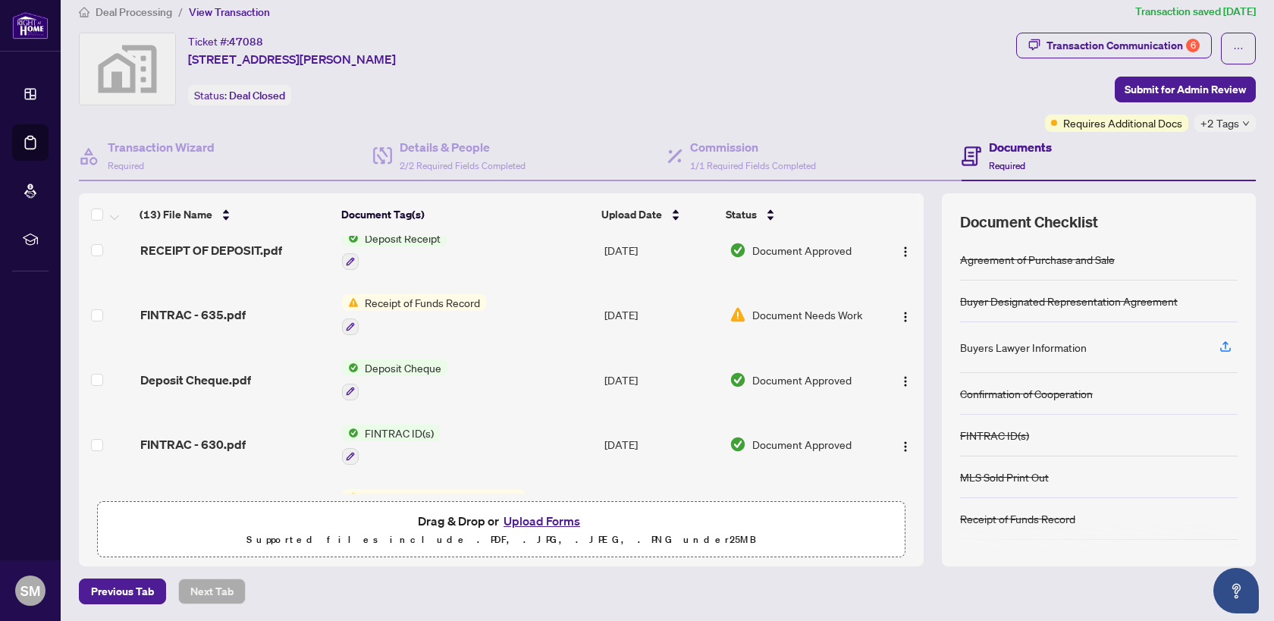
click at [394, 425] on span "FINTRAC ID(s)" at bounding box center [399, 433] width 81 height 17
click at [403, 504] on span "FINTRAC ID(s)" at bounding box center [386, 499] width 167 height 17
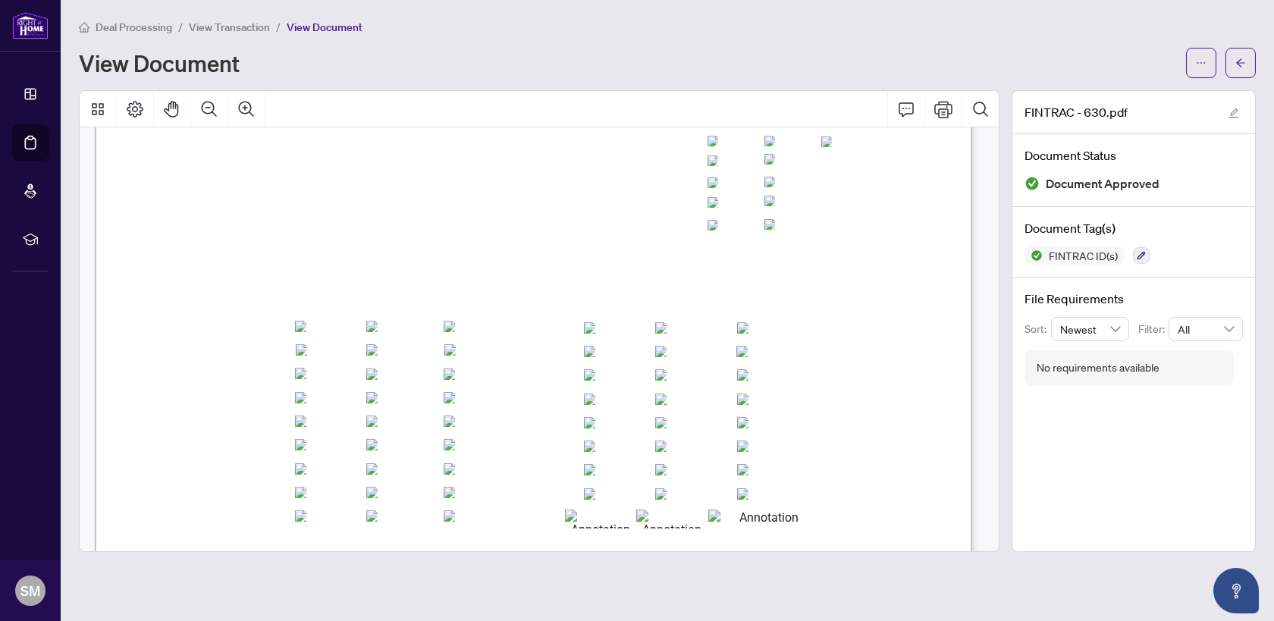
scroll to position [3558, 0]
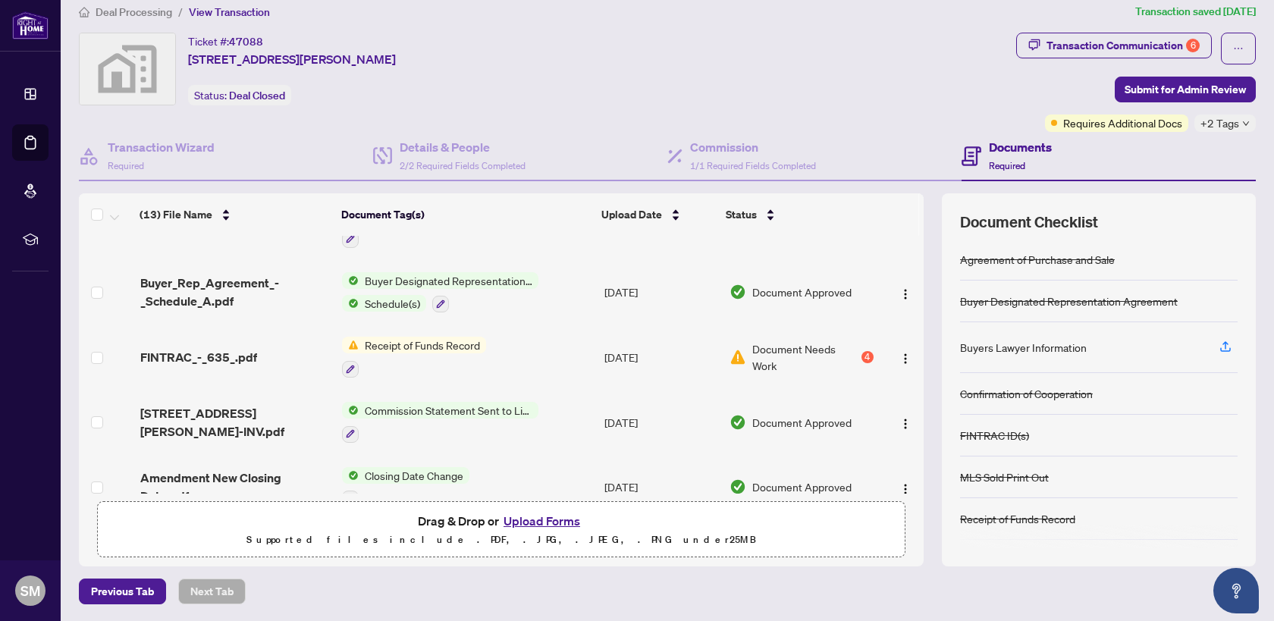
scroll to position [105, 0]
click at [444, 338] on span "Receipt of Funds Record" at bounding box center [422, 346] width 127 height 17
click at [434, 416] on span "Receipt of Funds Record" at bounding box center [406, 418] width 127 height 17
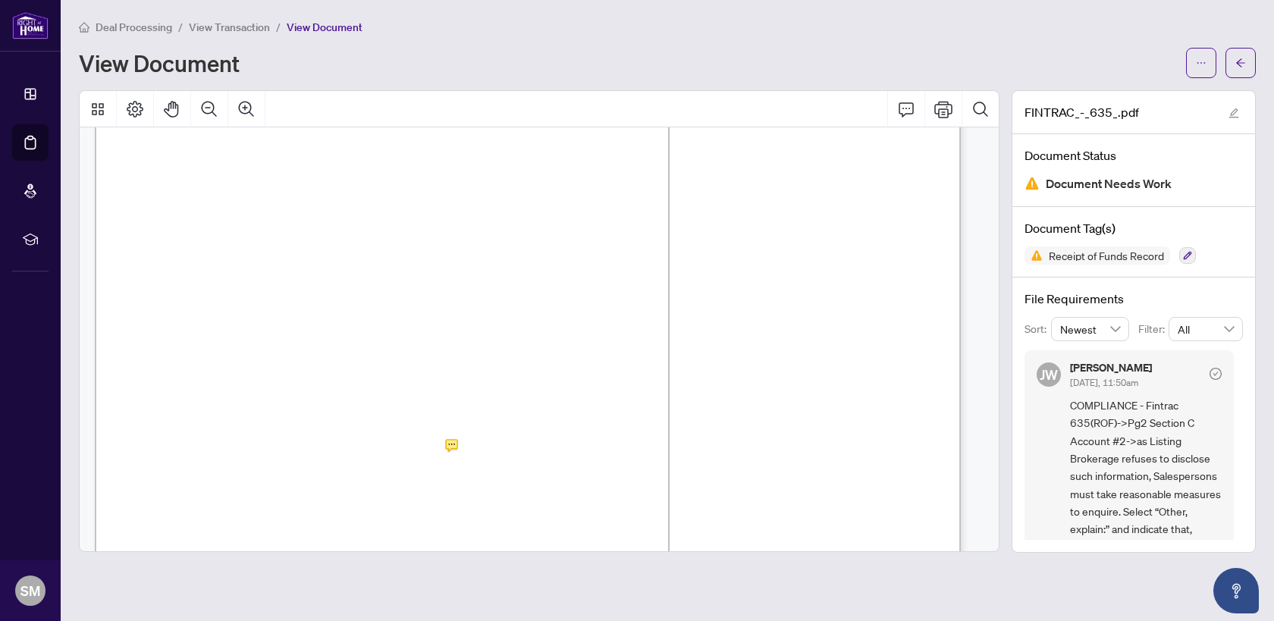
scroll to position [96, 0]
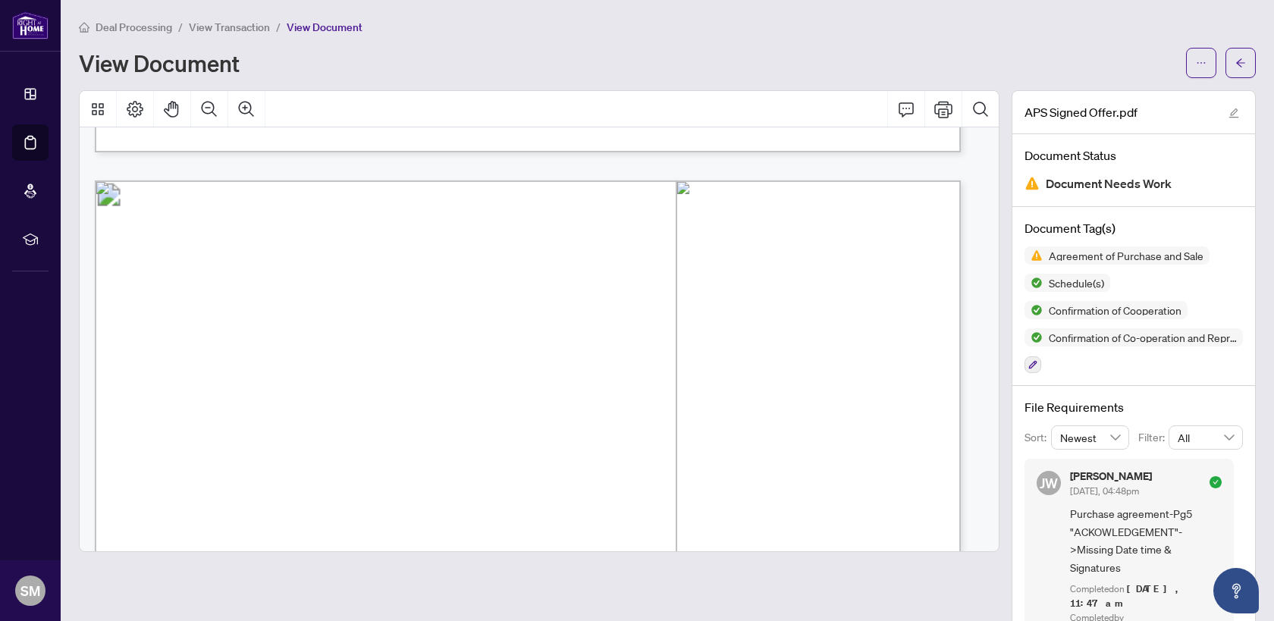
scroll to position [913, 0]
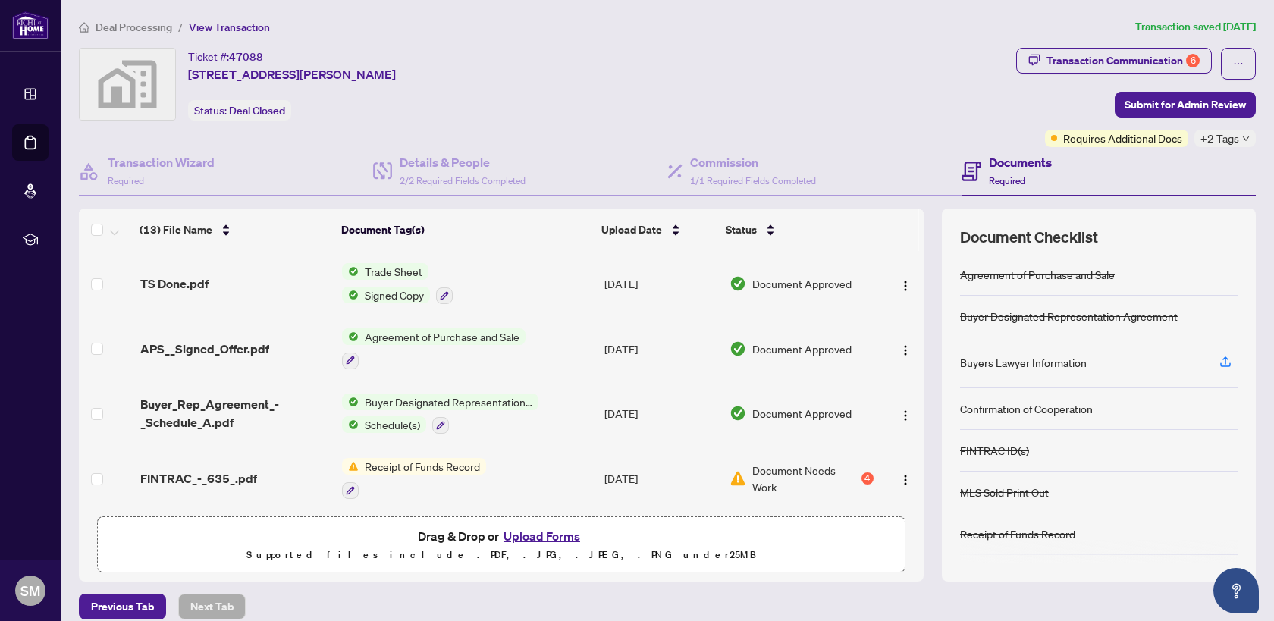
click at [465, 458] on span "Receipt of Funds Record" at bounding box center [422, 466] width 127 height 17
click at [426, 539] on span "Receipt of Funds Record" at bounding box center [406, 537] width 127 height 17
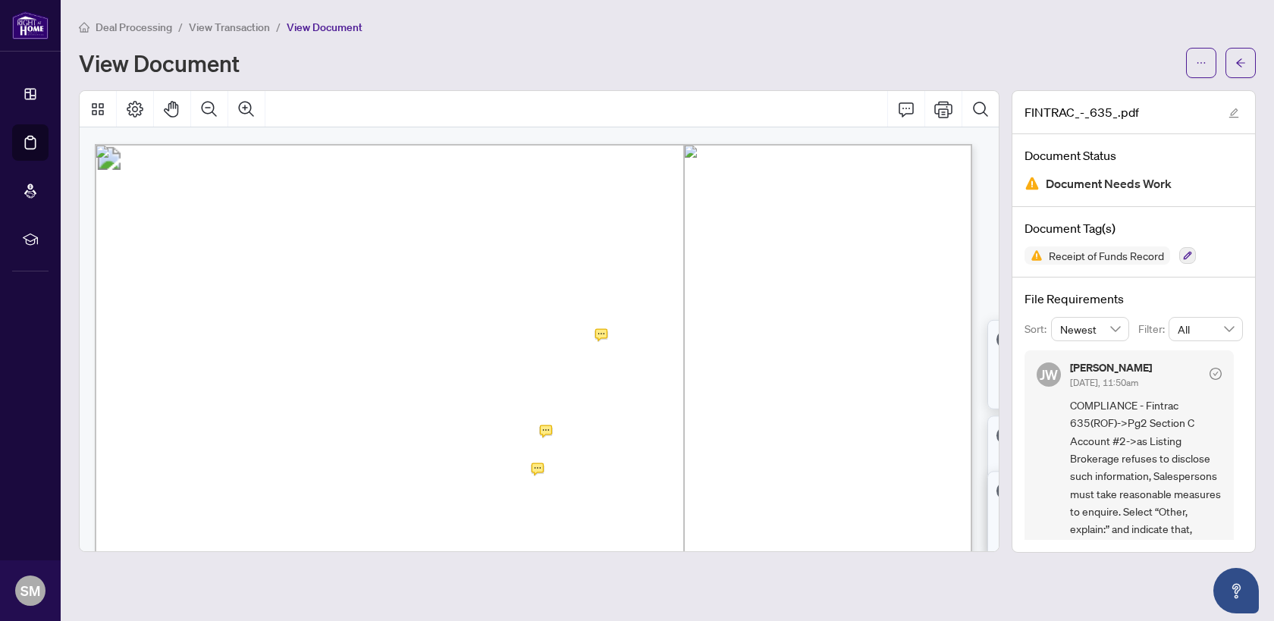
scroll to position [1178, 0]
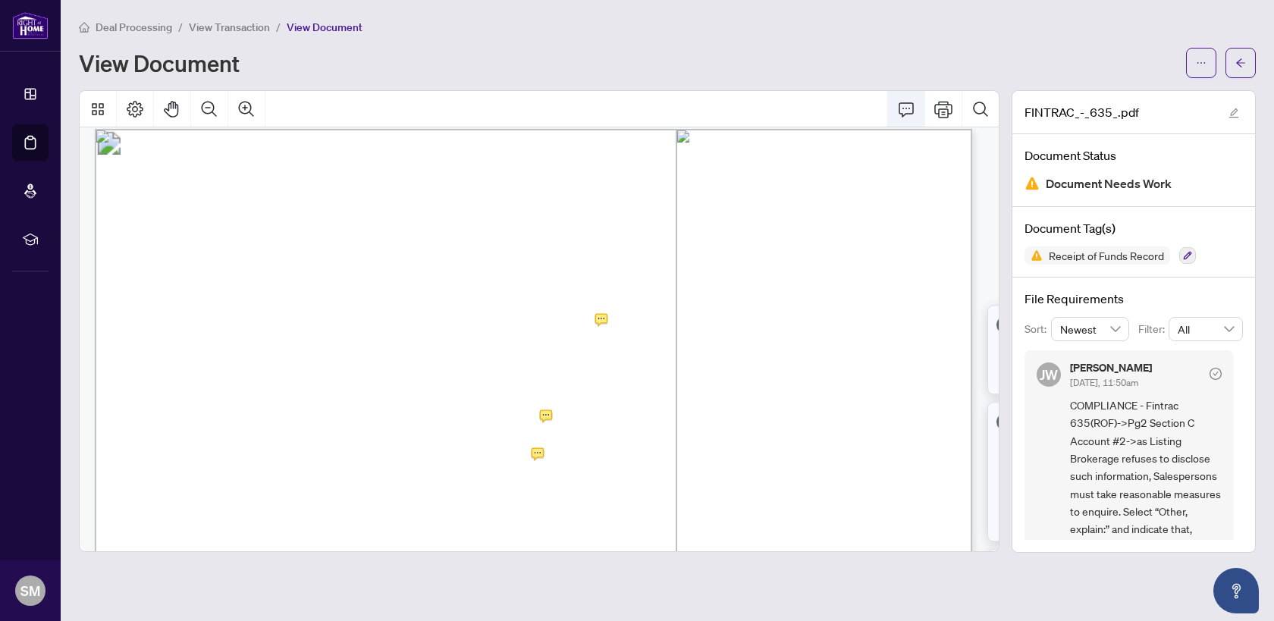
click at [911, 102] on icon "Comment" at bounding box center [906, 109] width 15 height 14
click at [943, 105] on icon "Print" at bounding box center [944, 109] width 18 height 18
click at [935, 105] on icon "Print" at bounding box center [944, 109] width 18 height 17
click at [1214, 63] on button "button" at bounding box center [1201, 63] width 30 height 30
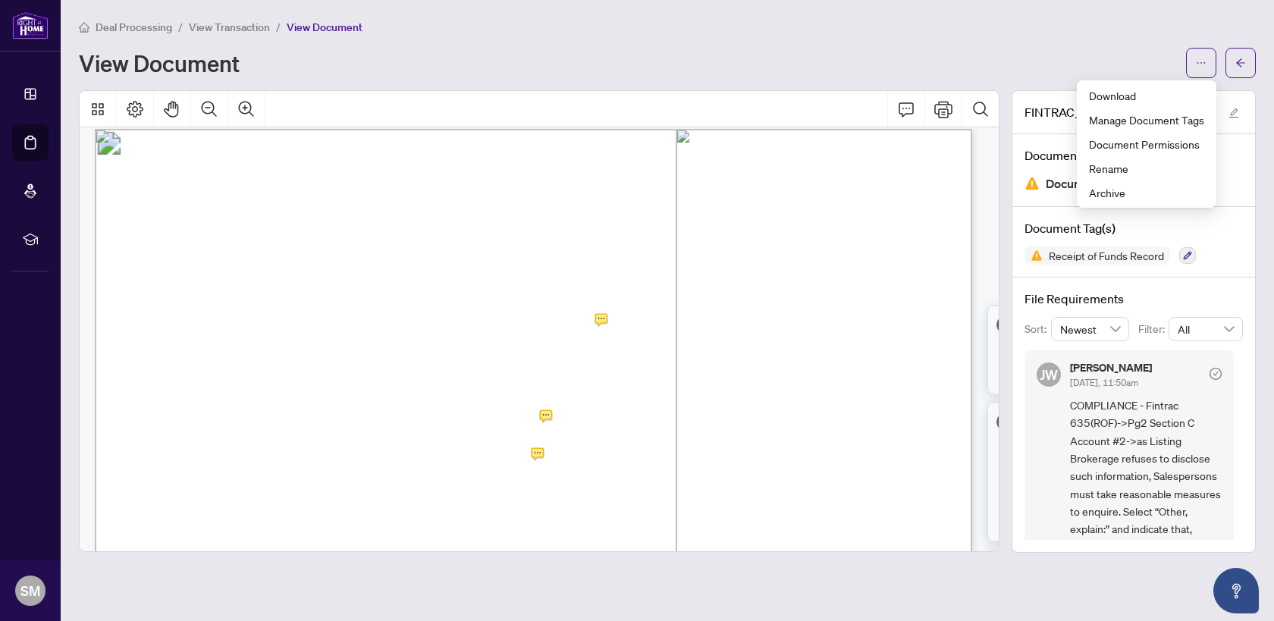
click at [1102, 38] on div "Deal Processing / View Transaction / View Document View Document" at bounding box center [667, 48] width 1177 height 60
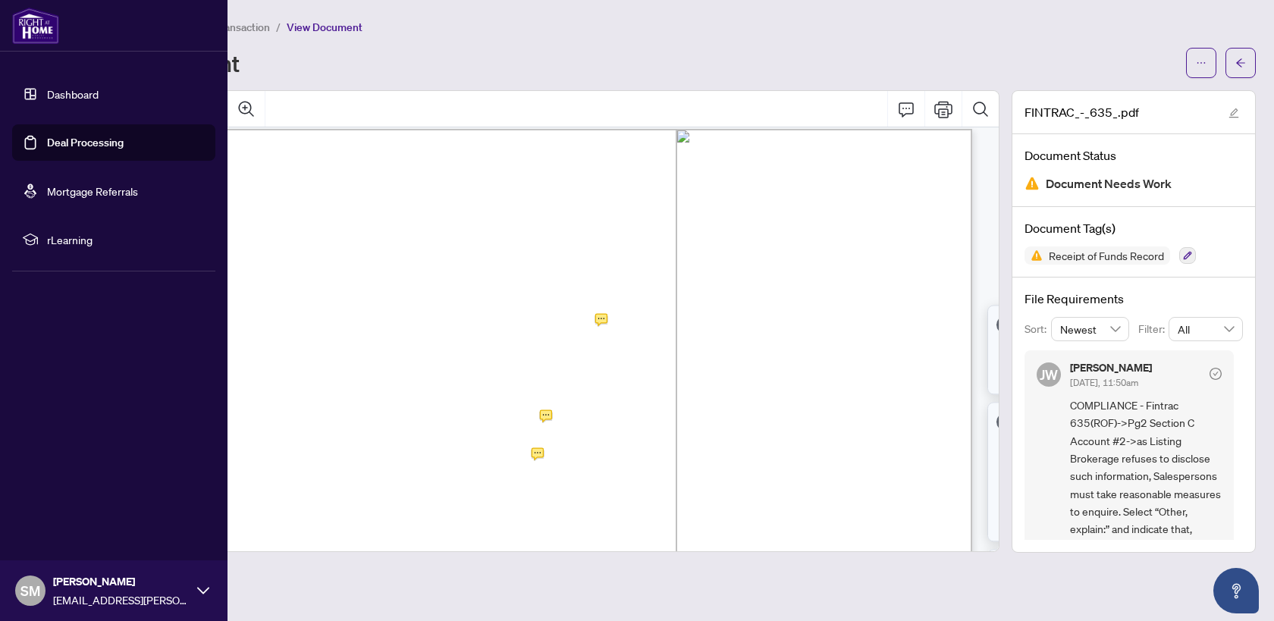
click at [57, 143] on link "Deal Processing" at bounding box center [85, 143] width 77 height 14
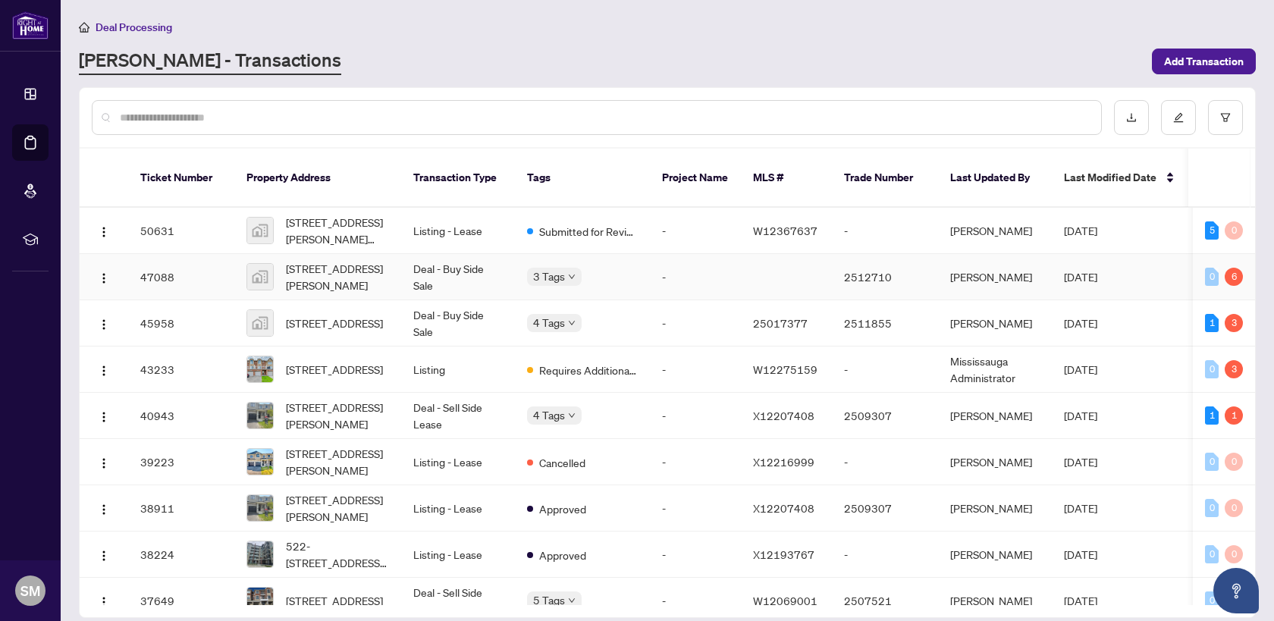
click at [391, 259] on td "[STREET_ADDRESS][PERSON_NAME]" at bounding box center [317, 277] width 167 height 46
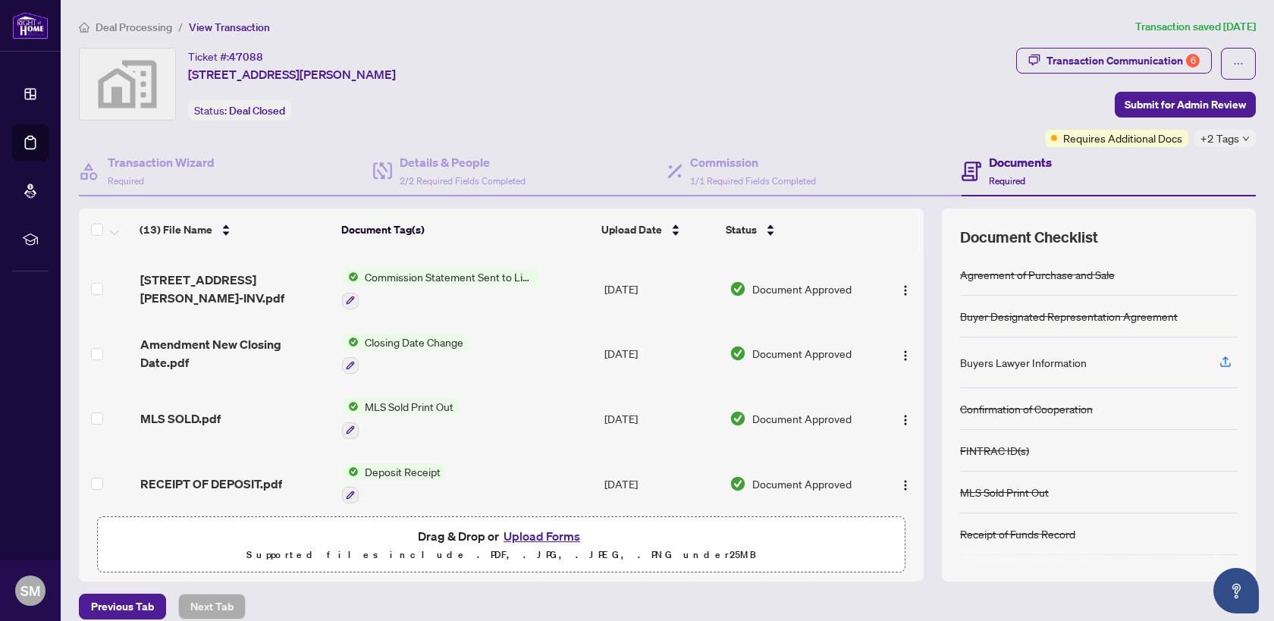
scroll to position [583, 0]
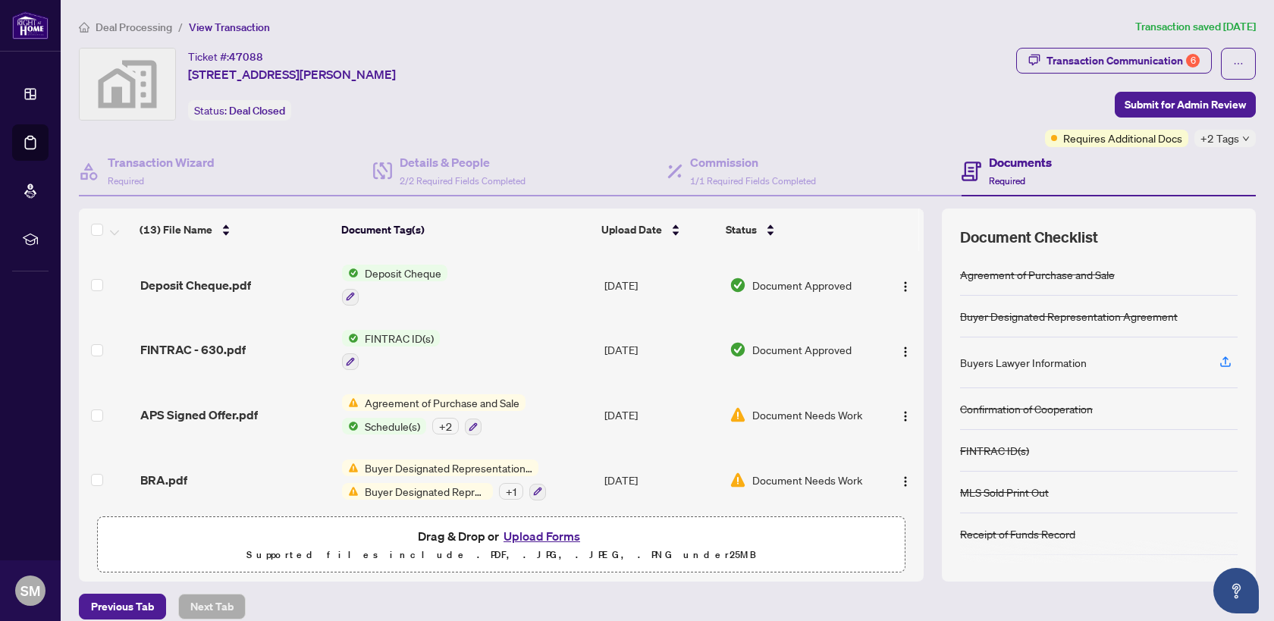
click at [476, 460] on span "Buyer Designated Representation Agreement" at bounding box center [449, 468] width 180 height 17
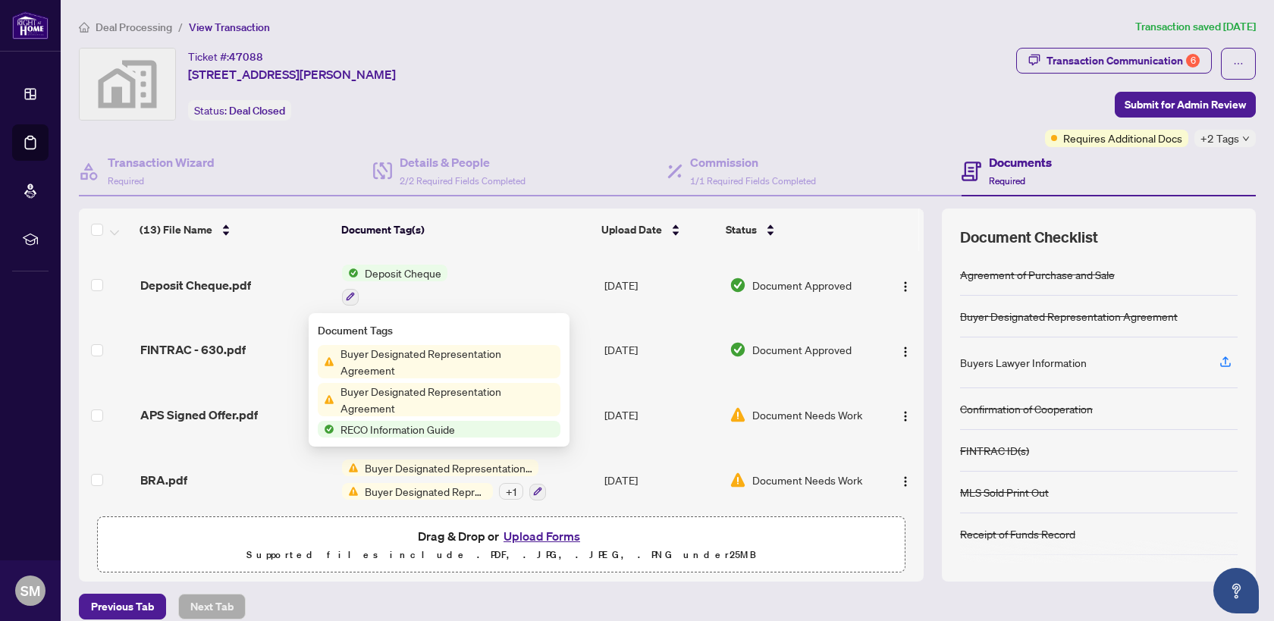
click at [438, 358] on span "Buyer Designated Representation Agreement" at bounding box center [448, 361] width 226 height 33
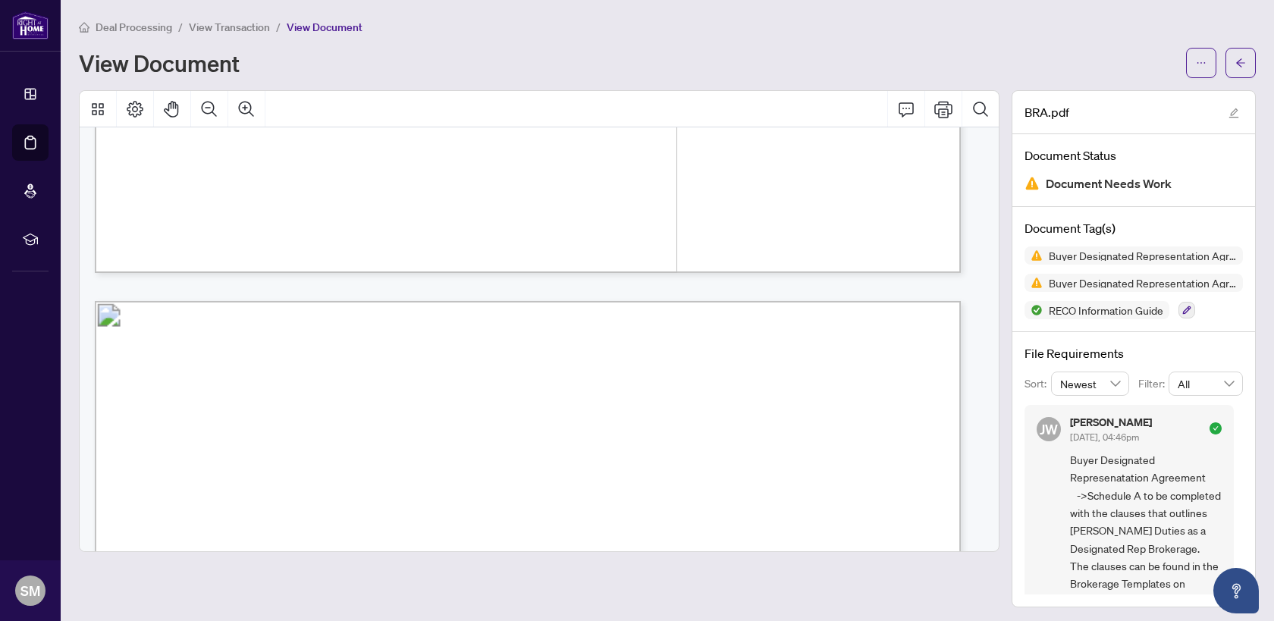
scroll to position [5610, 0]
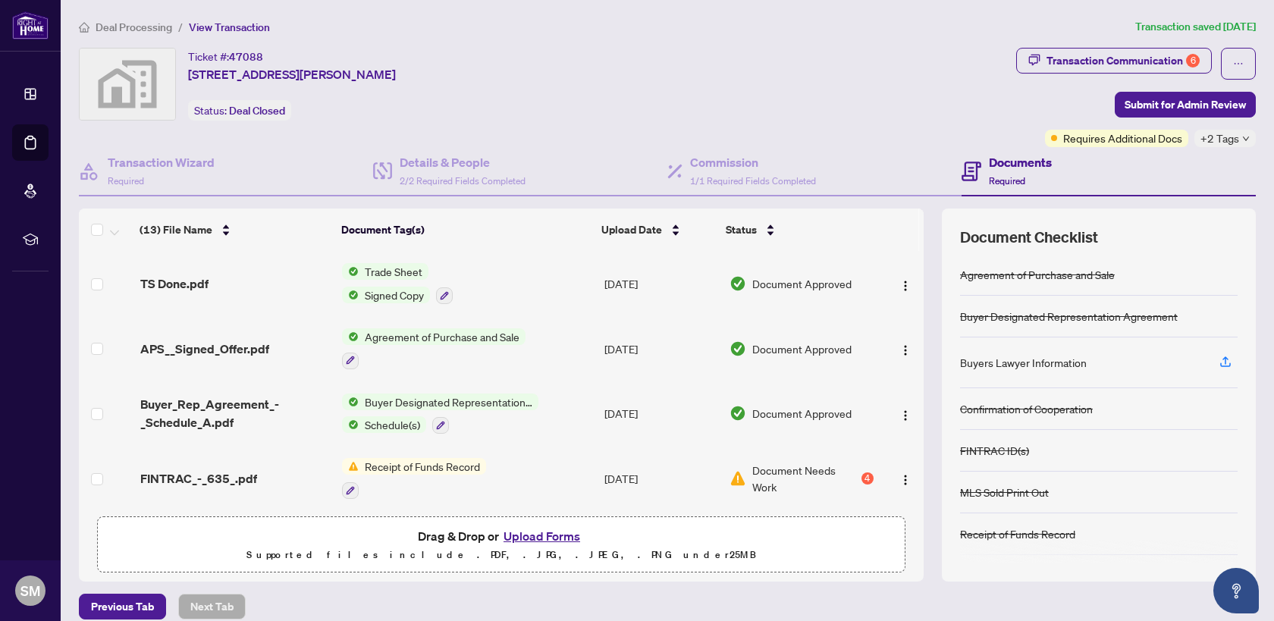
click at [482, 340] on span "Agreement of Purchase and Sale" at bounding box center [442, 336] width 167 height 17
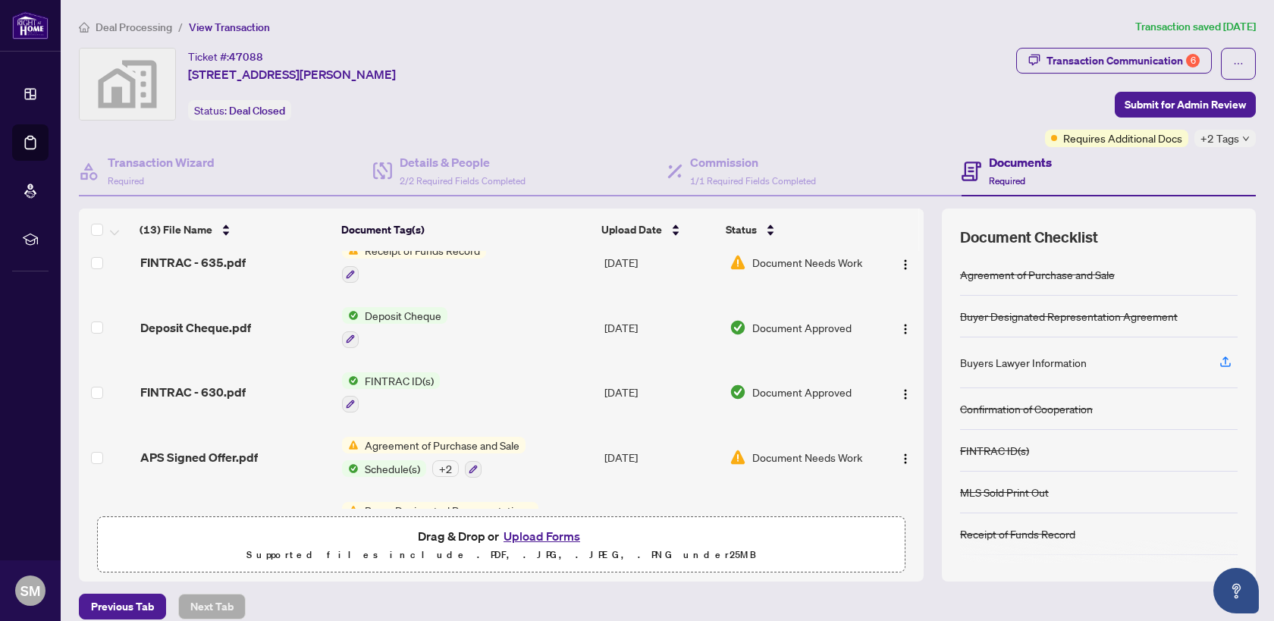
scroll to position [583, 0]
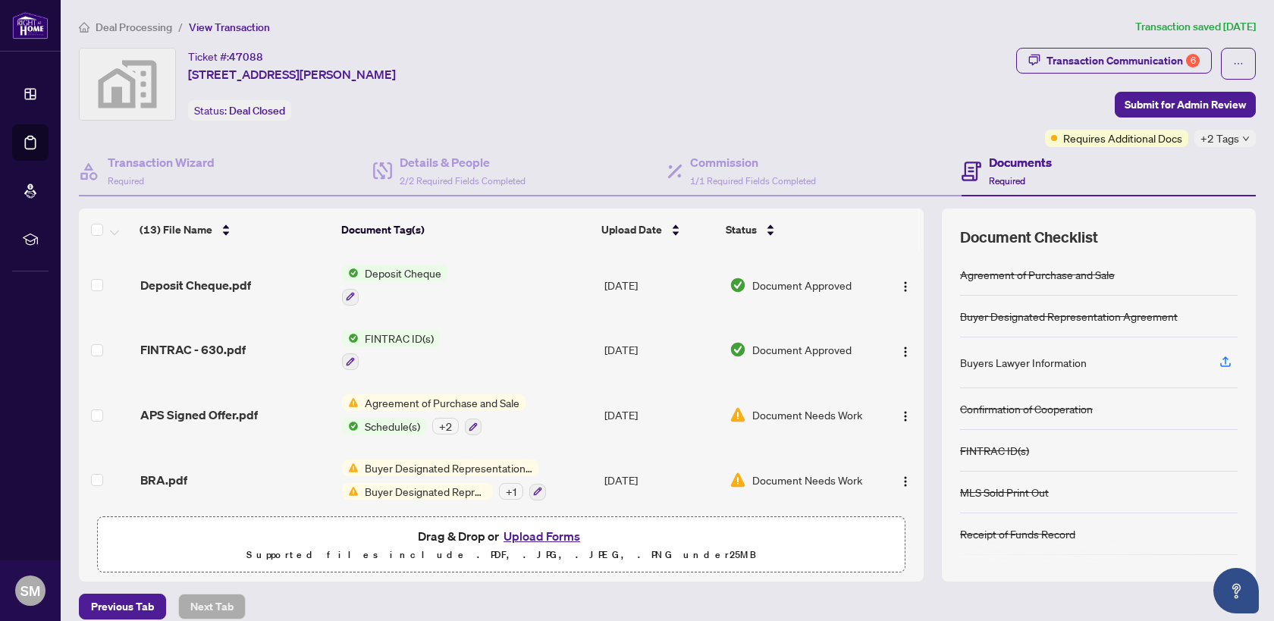
click at [388, 418] on span "Schedule(s)" at bounding box center [393, 426] width 68 height 17
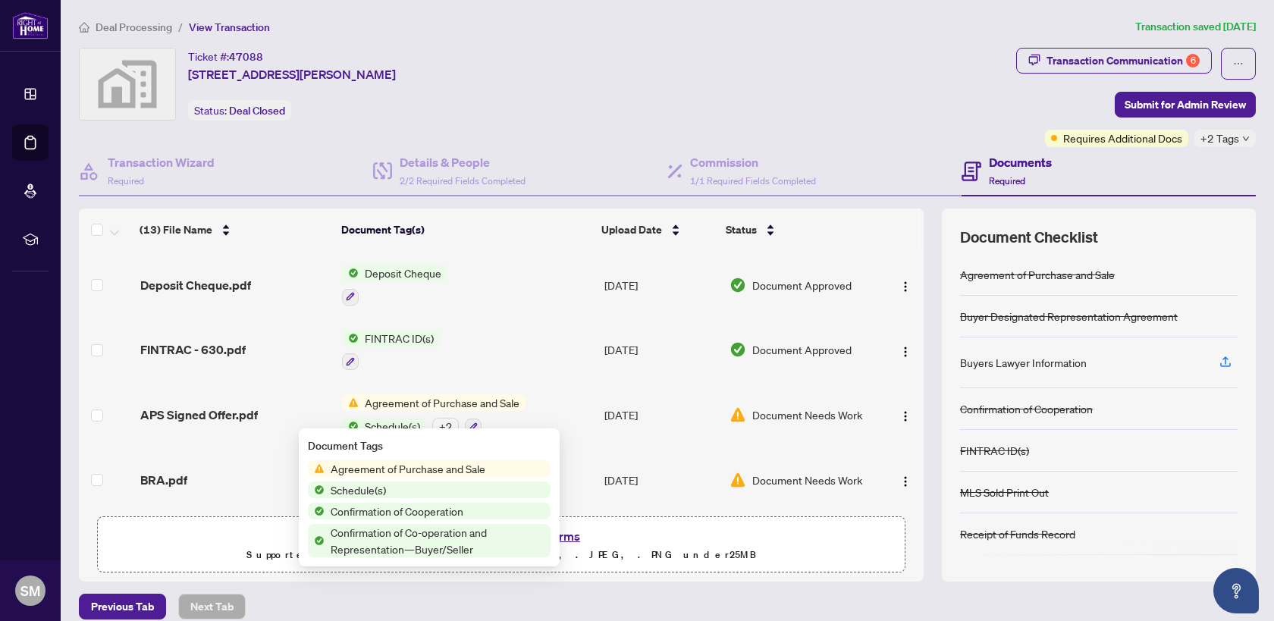
click at [424, 492] on span "Schedule(s)" at bounding box center [429, 490] width 243 height 17
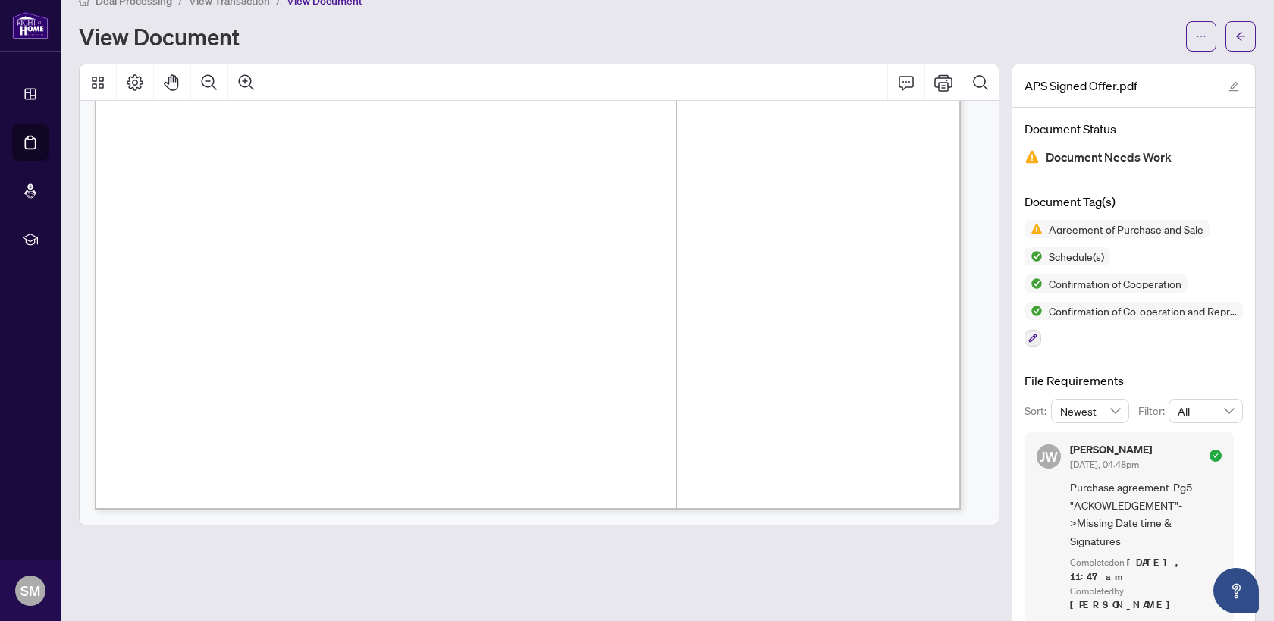
scroll to position [45, 0]
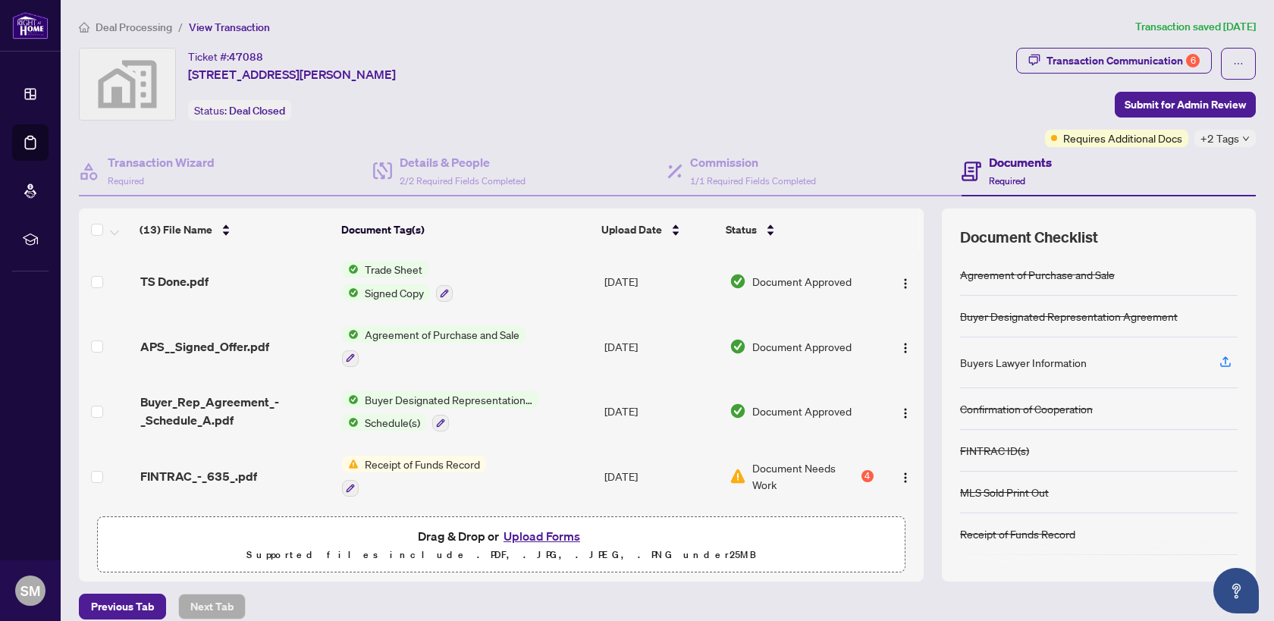
scroll to position [3, 0]
click at [508, 400] on span "Buyer Designated Representation Agreement" at bounding box center [449, 399] width 180 height 17
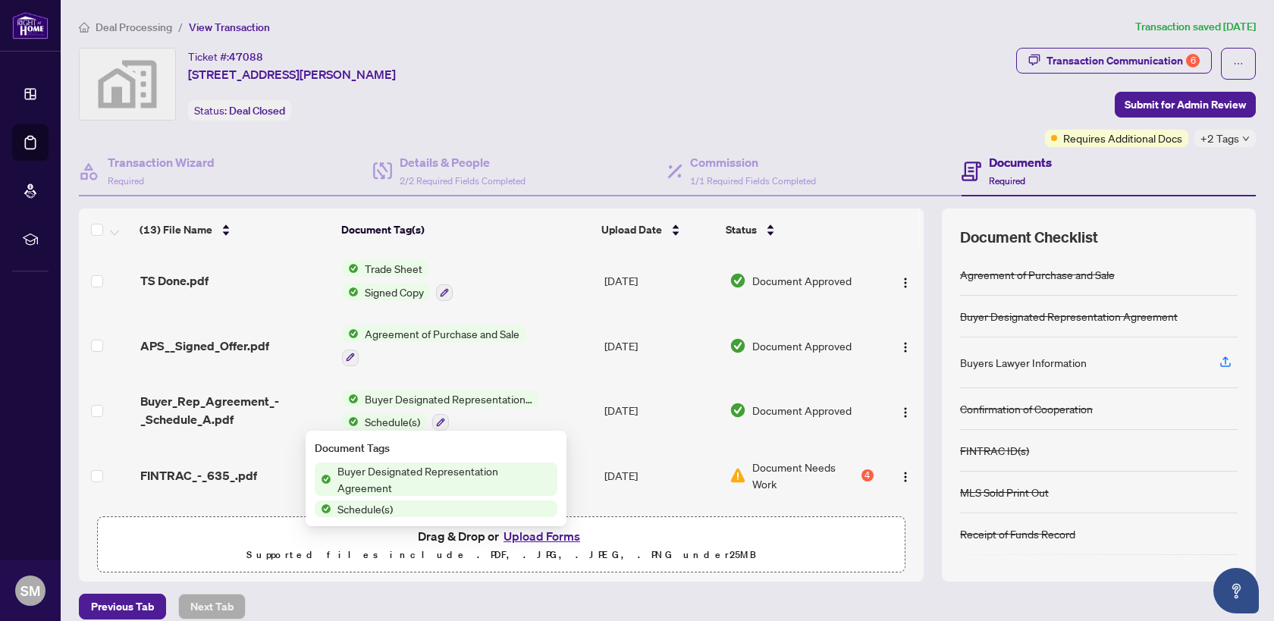
click at [396, 509] on span "Schedule(s)" at bounding box center [365, 509] width 68 height 17
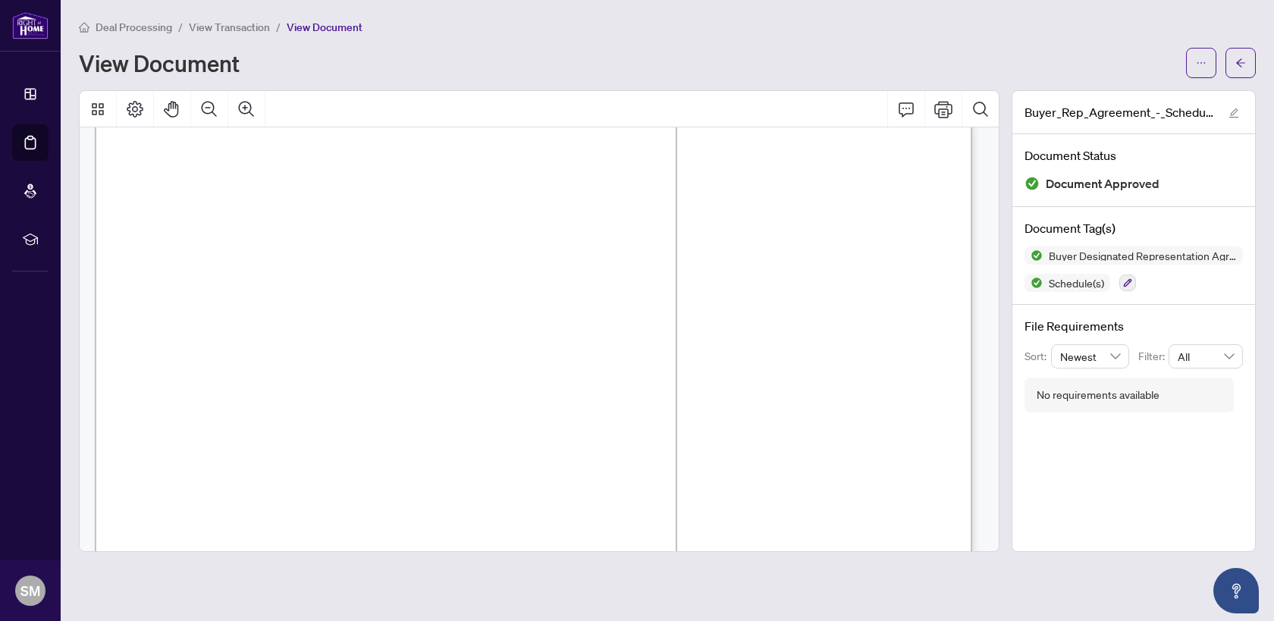
scroll to position [1906, 0]
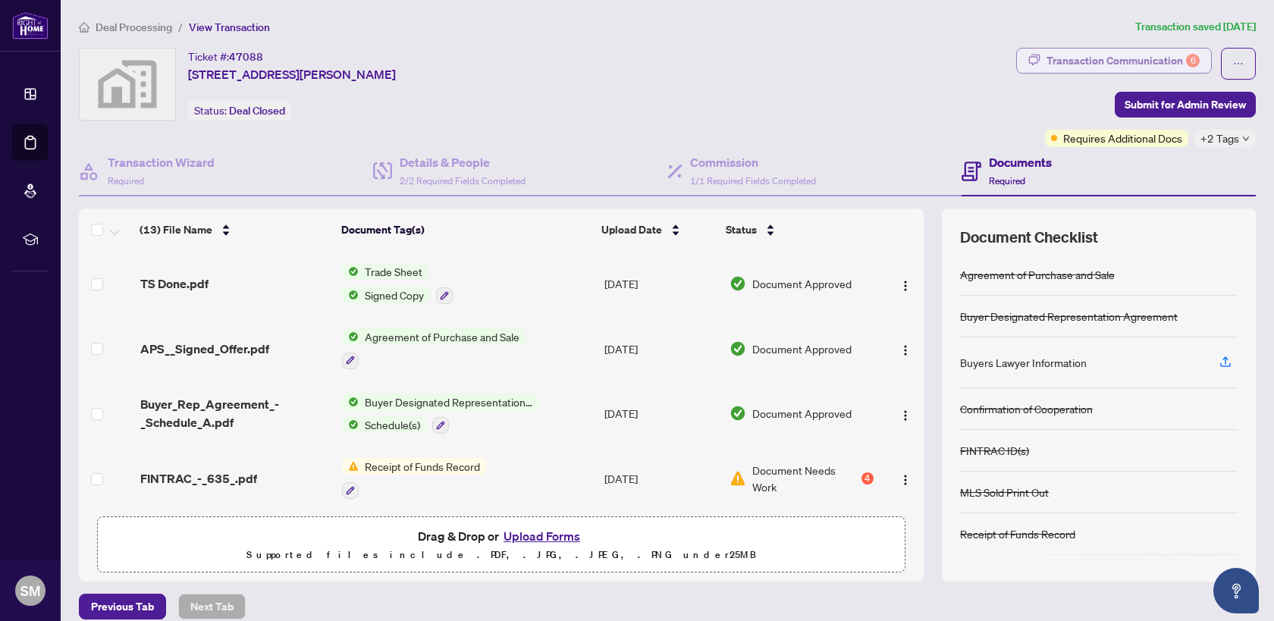
click at [1148, 58] on div "Transaction Communication 6" at bounding box center [1123, 61] width 153 height 24
